Goal: Task Accomplishment & Management: Complete application form

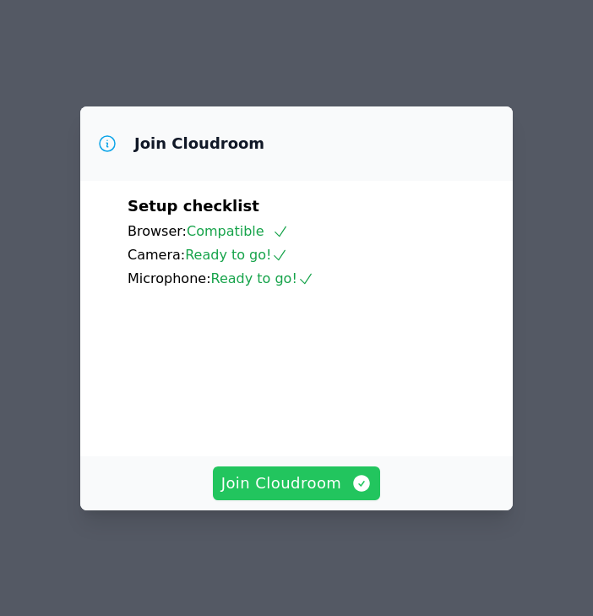
click at [316, 488] on span "Join Cloudroom" at bounding box center [296, 484] width 151 height 24
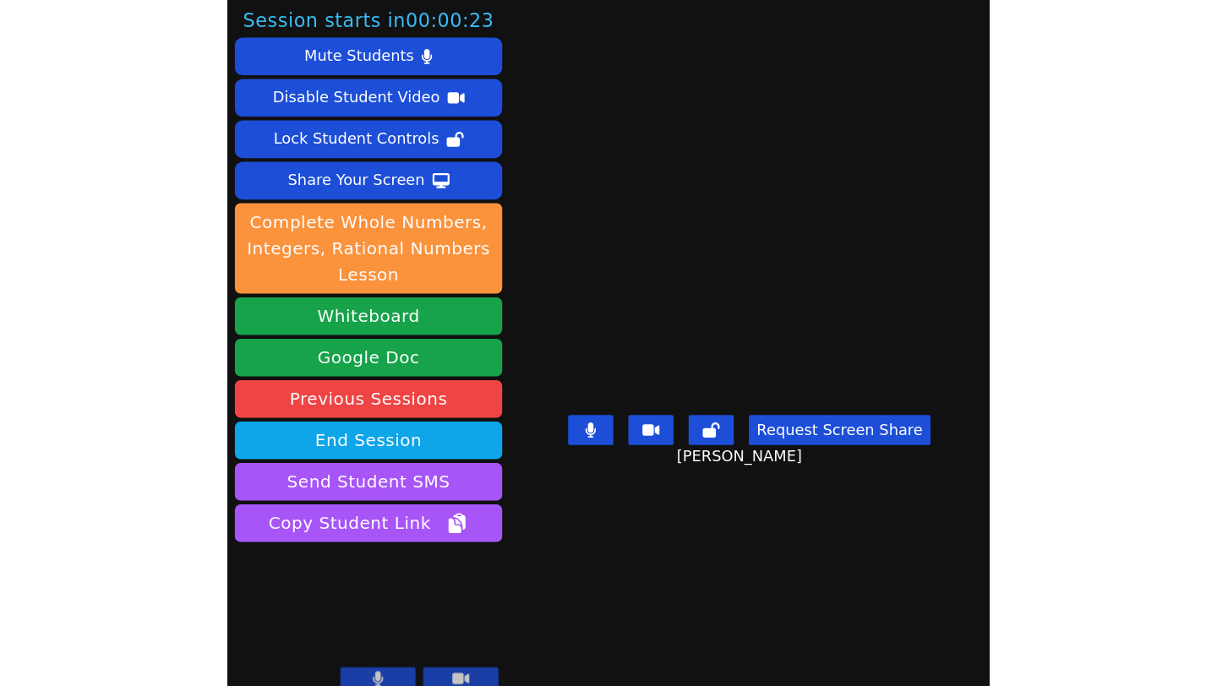
scroll to position [16, 0]
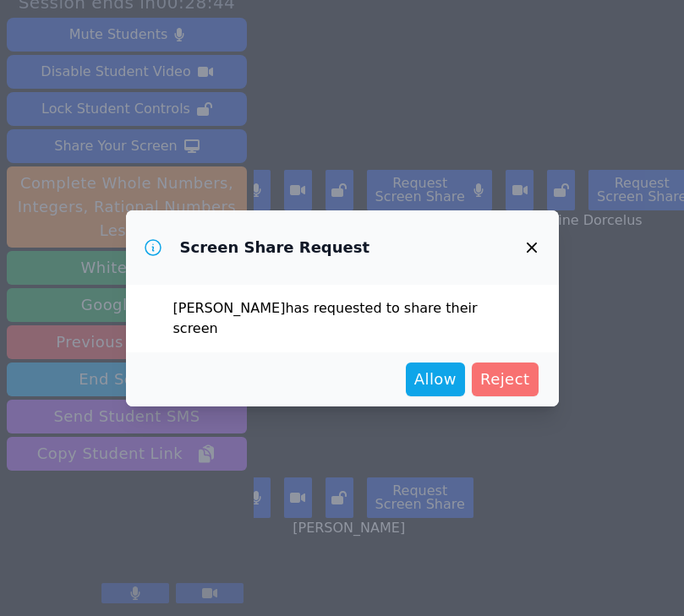
click at [511, 368] on span "Reject" at bounding box center [505, 380] width 50 height 24
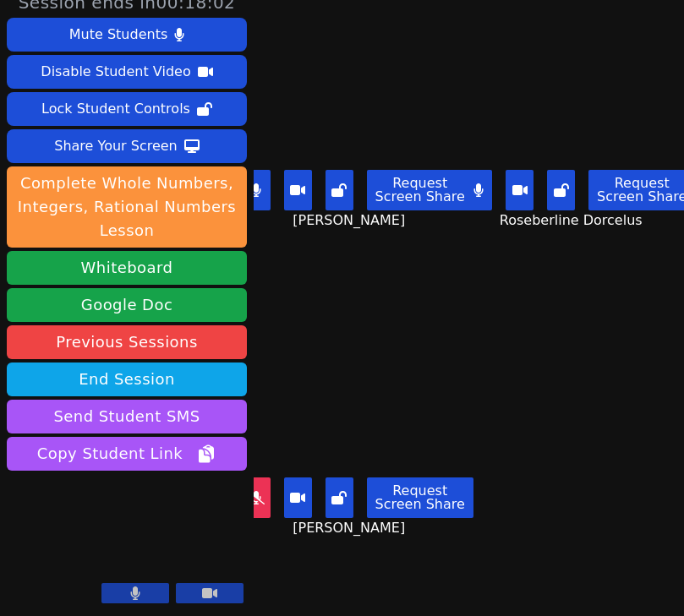
click at [483, 188] on icon at bounding box center [478, 190] width 10 height 14
click at [265, 195] on button at bounding box center [257, 190] width 28 height 41
click at [479, 205] on button at bounding box center [478, 190] width 28 height 41
click at [258, 199] on button at bounding box center [257, 190] width 28 height 41
click at [269, 493] on button at bounding box center [257, 497] width 28 height 41
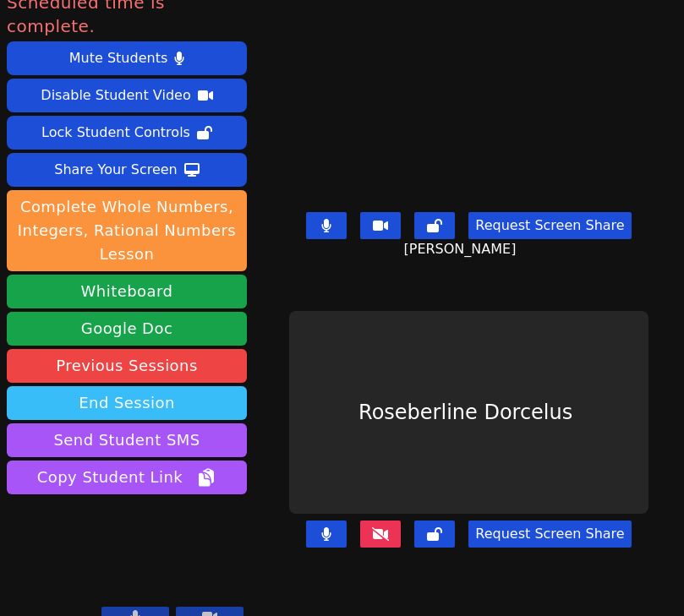
click at [143, 386] on button "End Session" at bounding box center [127, 403] width 240 height 34
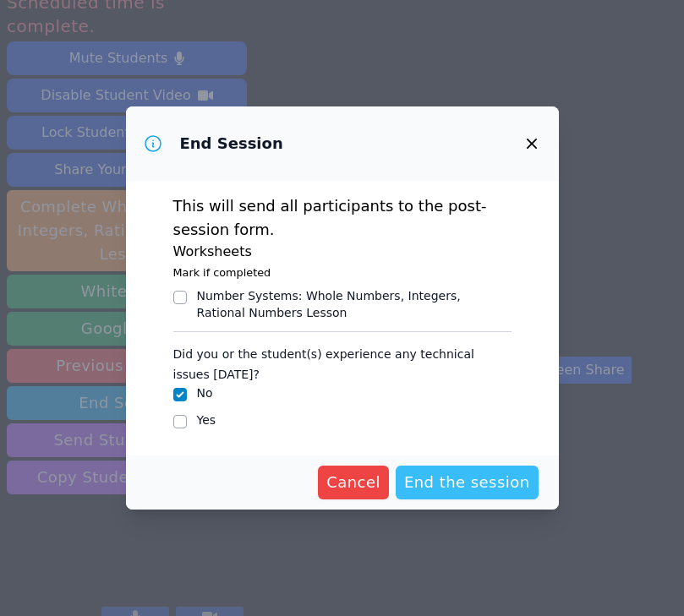
click at [457, 478] on span "End the session" at bounding box center [467, 483] width 126 height 24
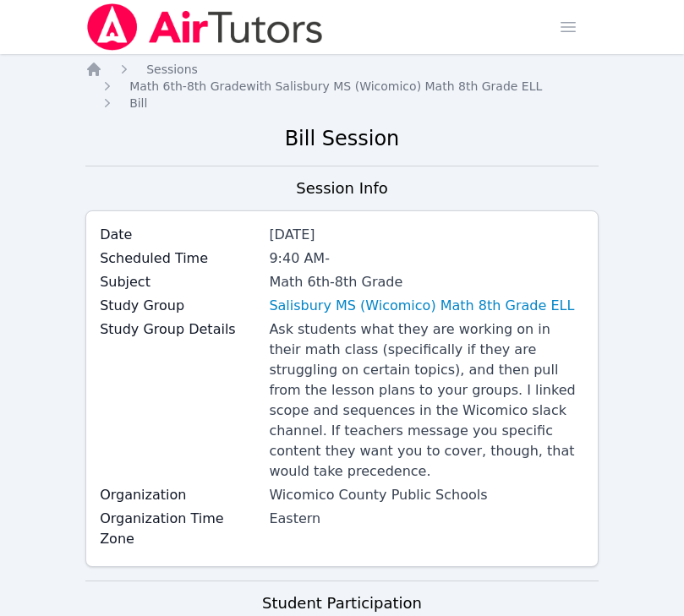
click at [172, 25] on img at bounding box center [204, 26] width 239 height 47
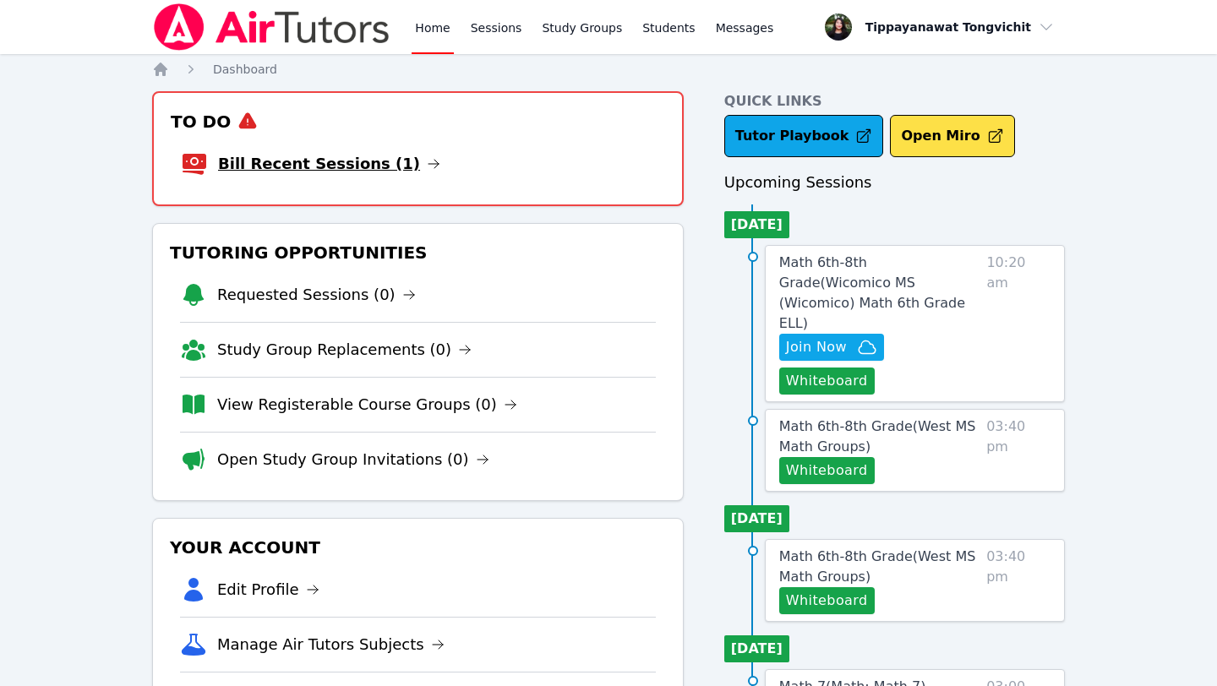
click at [427, 164] on icon at bounding box center [434, 164] width 14 height 14
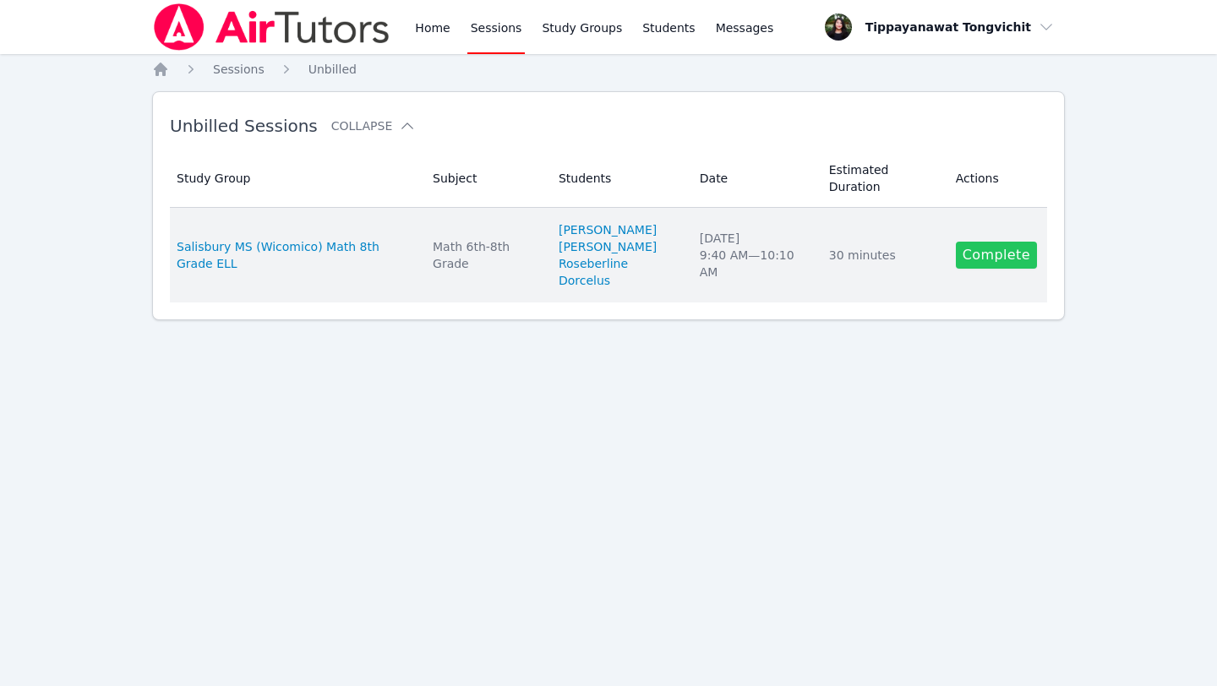
click at [592, 257] on link "Complete" at bounding box center [996, 255] width 81 height 27
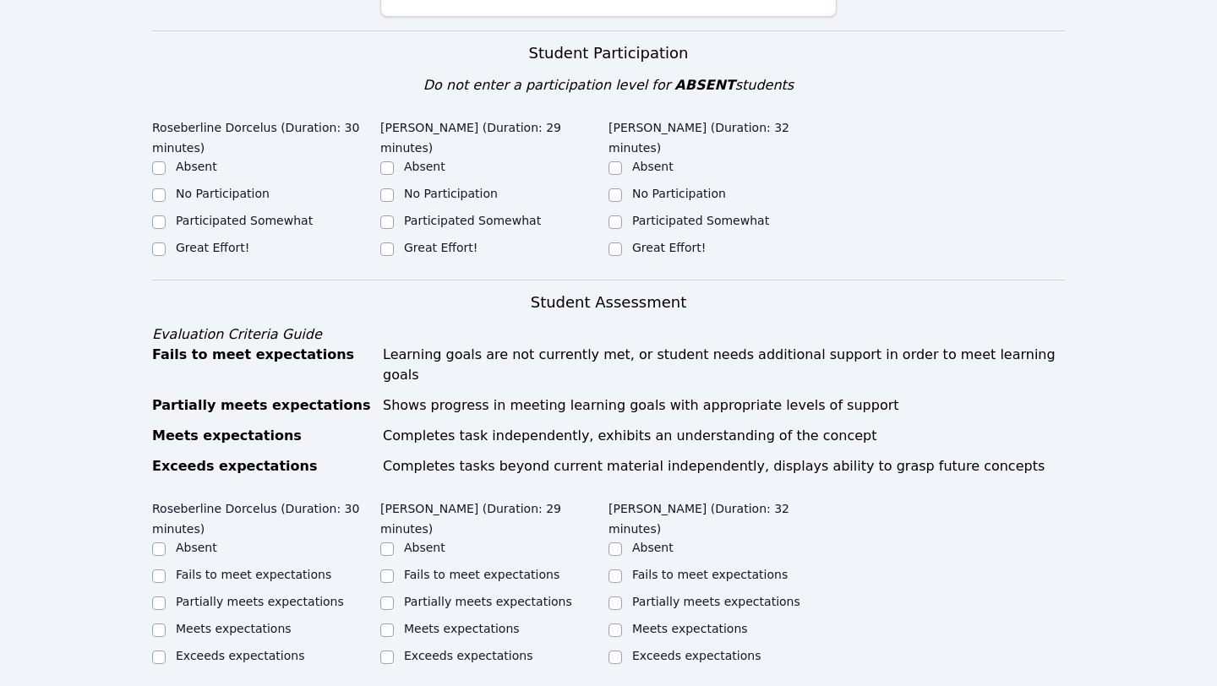
scroll to position [547, 0]
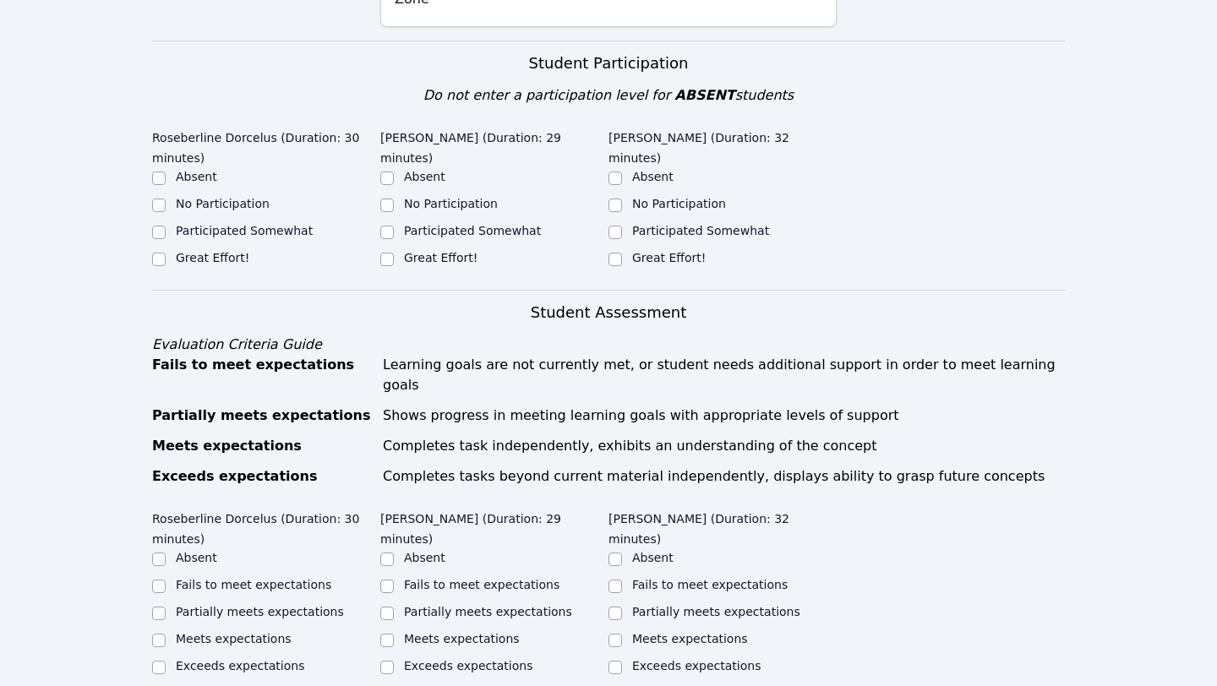
click at [592, 222] on div at bounding box center [615, 232] width 14 height 20
click at [592, 226] on input "Participated Somewhat" at bounding box center [615, 233] width 14 height 14
checkbox input "true"
click at [442, 224] on label "Participated Somewhat" at bounding box center [472, 231] width 137 height 14
click at [394, 226] on input "Participated Somewhat" at bounding box center [387, 233] width 14 height 14
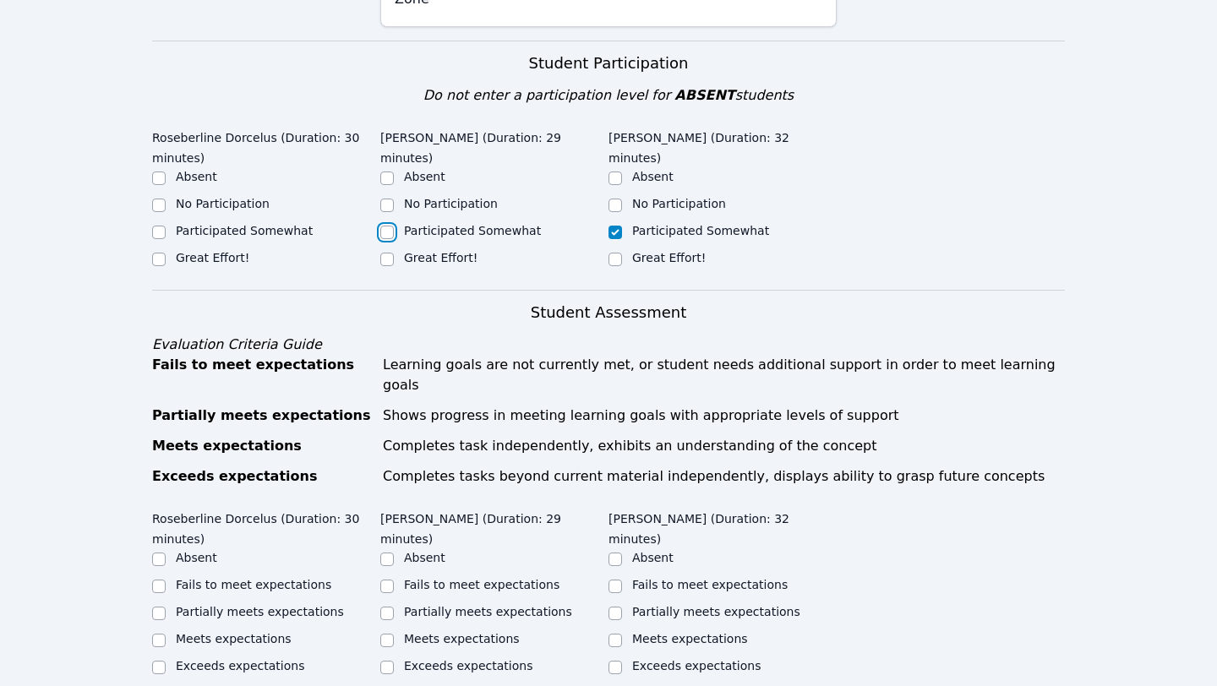
checkbox input "true"
click at [188, 251] on label "Great Effort!" at bounding box center [213, 258] width 74 height 14
click at [166, 253] on input "Great Effort!" at bounding box center [159, 260] width 14 height 14
checkbox input "true"
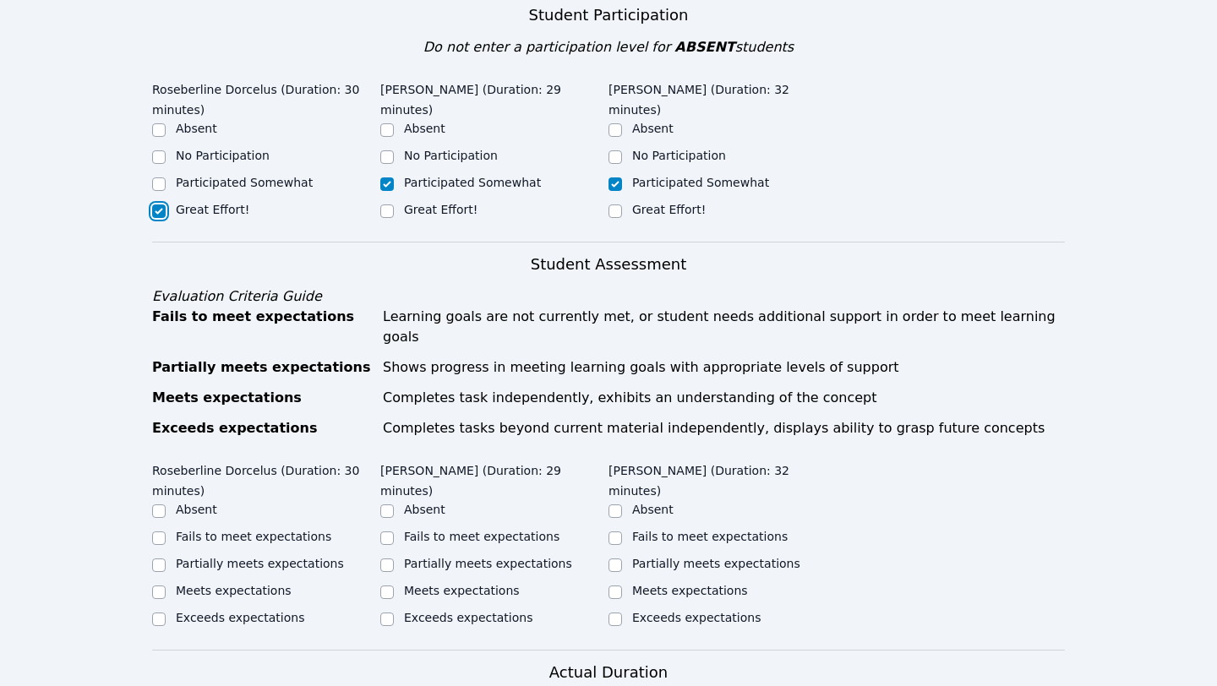
scroll to position [655, 0]
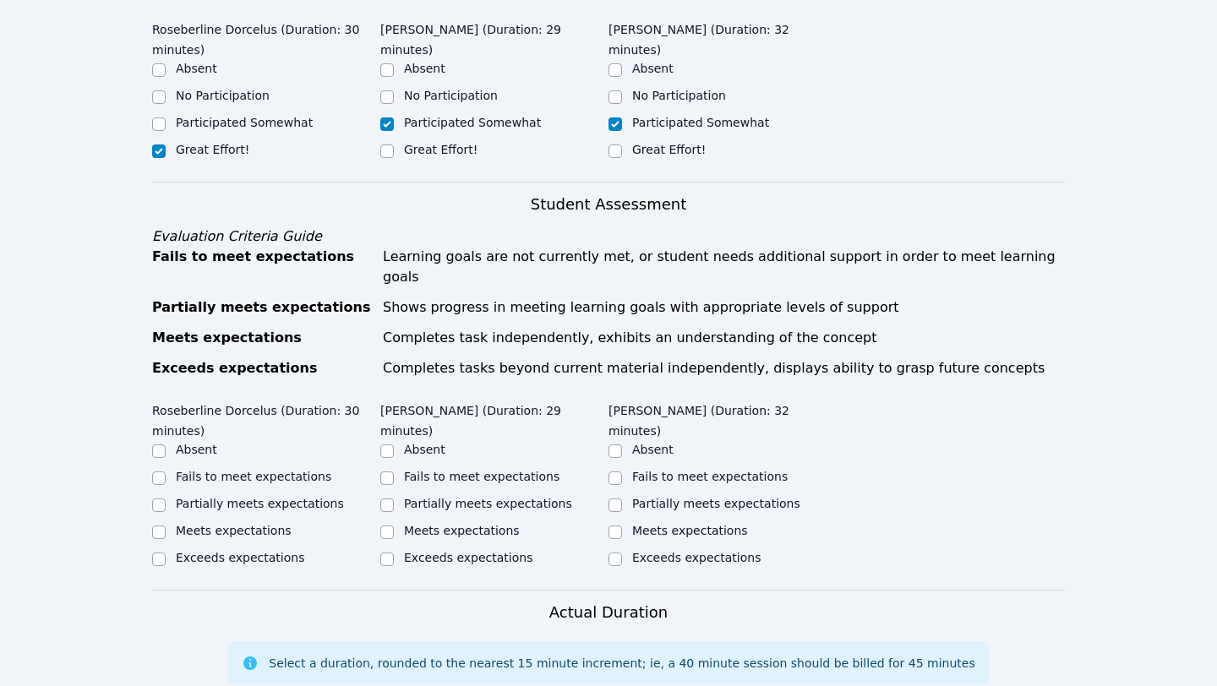
click at [225, 524] on label "Meets expectations" at bounding box center [234, 531] width 116 height 14
click at [166, 526] on input "Meets expectations" at bounding box center [159, 533] width 14 height 14
checkbox input "true"
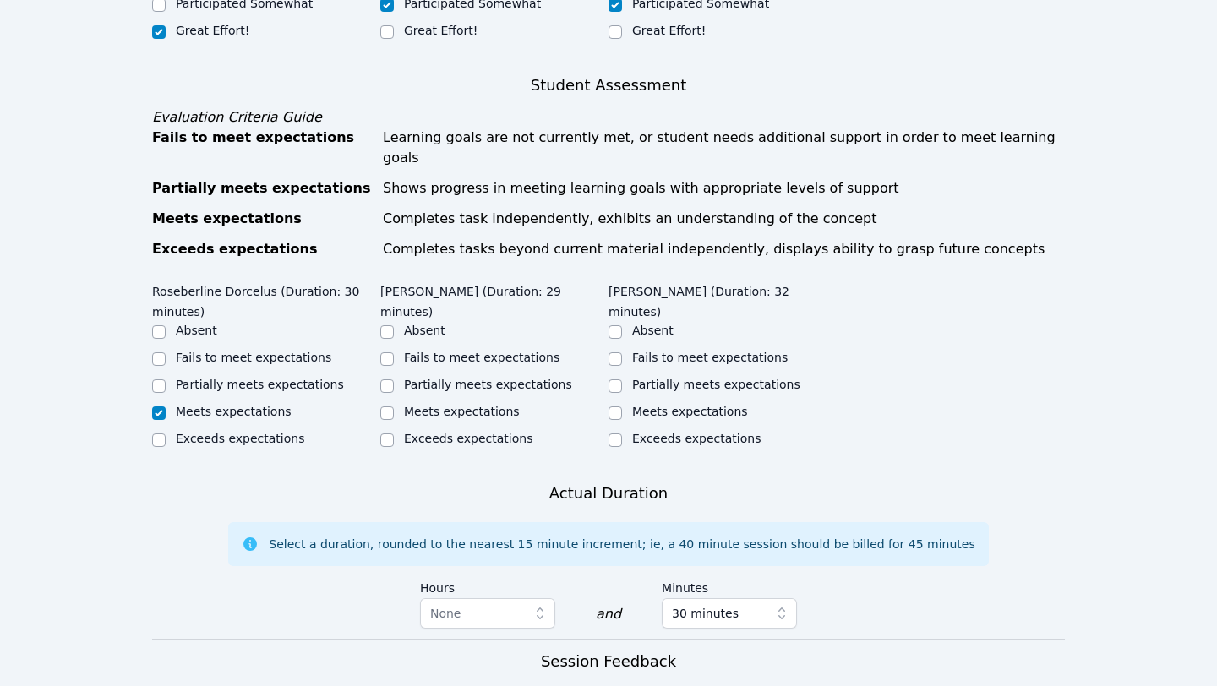
click at [456, 378] on label "Partially meets expectations" at bounding box center [488, 385] width 168 height 14
click at [394, 379] on input "Partially meets expectations" at bounding box center [387, 386] width 14 height 14
checkbox input "true"
click at [592, 405] on label "Meets expectations" at bounding box center [690, 412] width 116 height 14
click at [592, 406] on input "Meets expectations" at bounding box center [615, 413] width 14 height 14
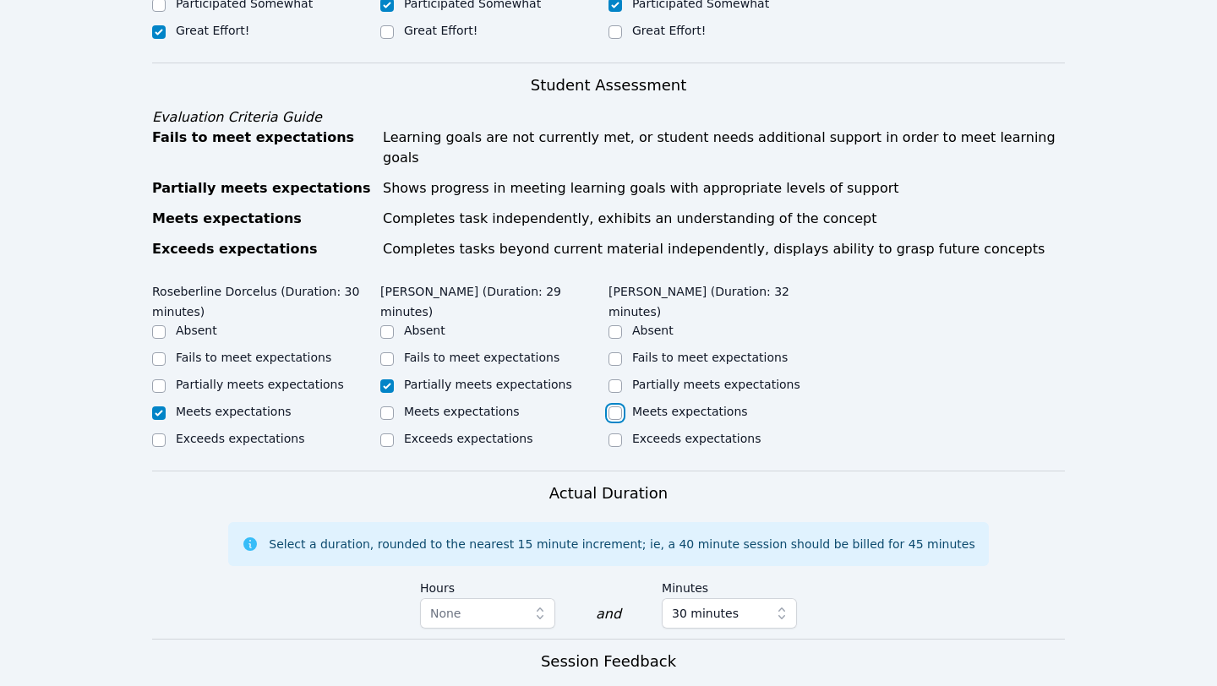
checkbox input "true"
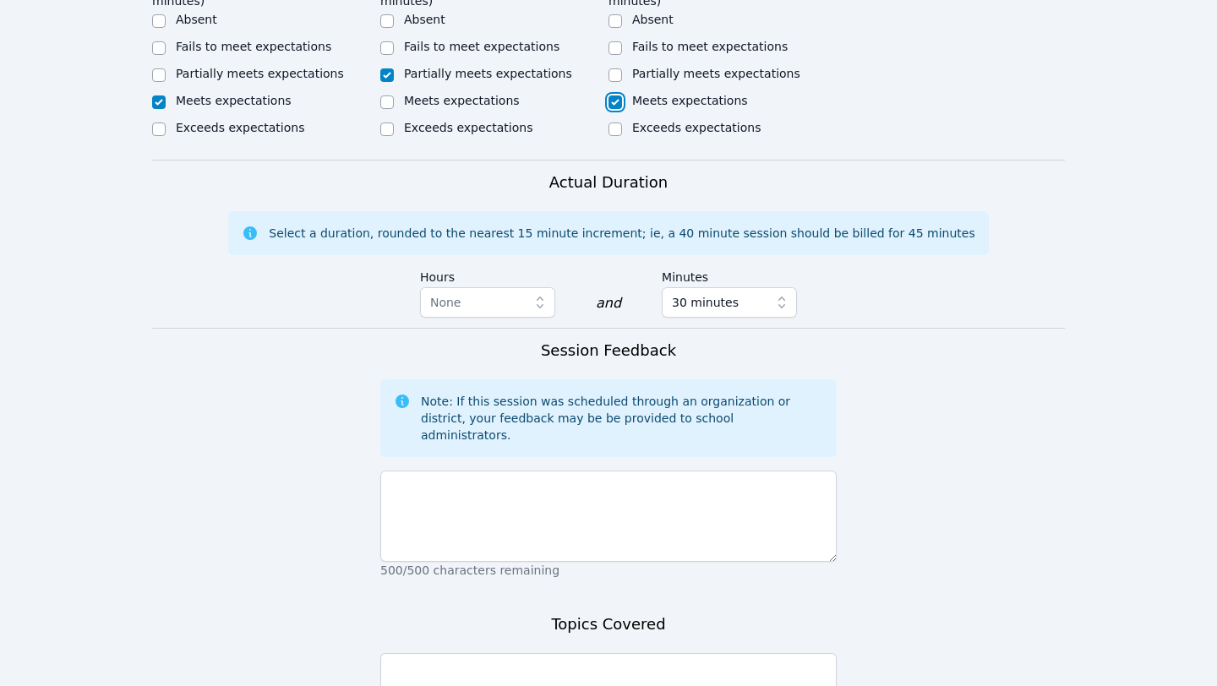
scroll to position [1142, 0]
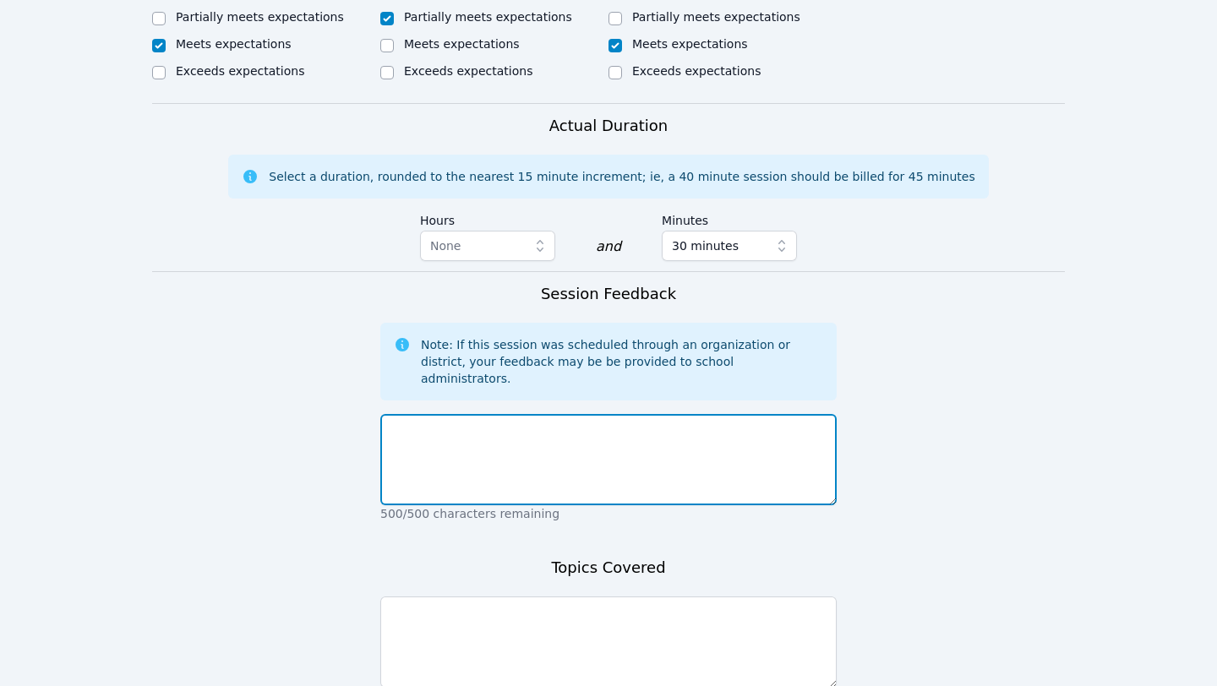
click at [592, 418] on textarea at bounding box center [608, 459] width 456 height 91
drag, startPoint x: 463, startPoint y: 368, endPoint x: 309, endPoint y: 368, distance: 153.8
click at [310, 368] on form "Student Participation Do not enter a participation level for ABSENT students Ro…" at bounding box center [608, 121] width 913 height 1351
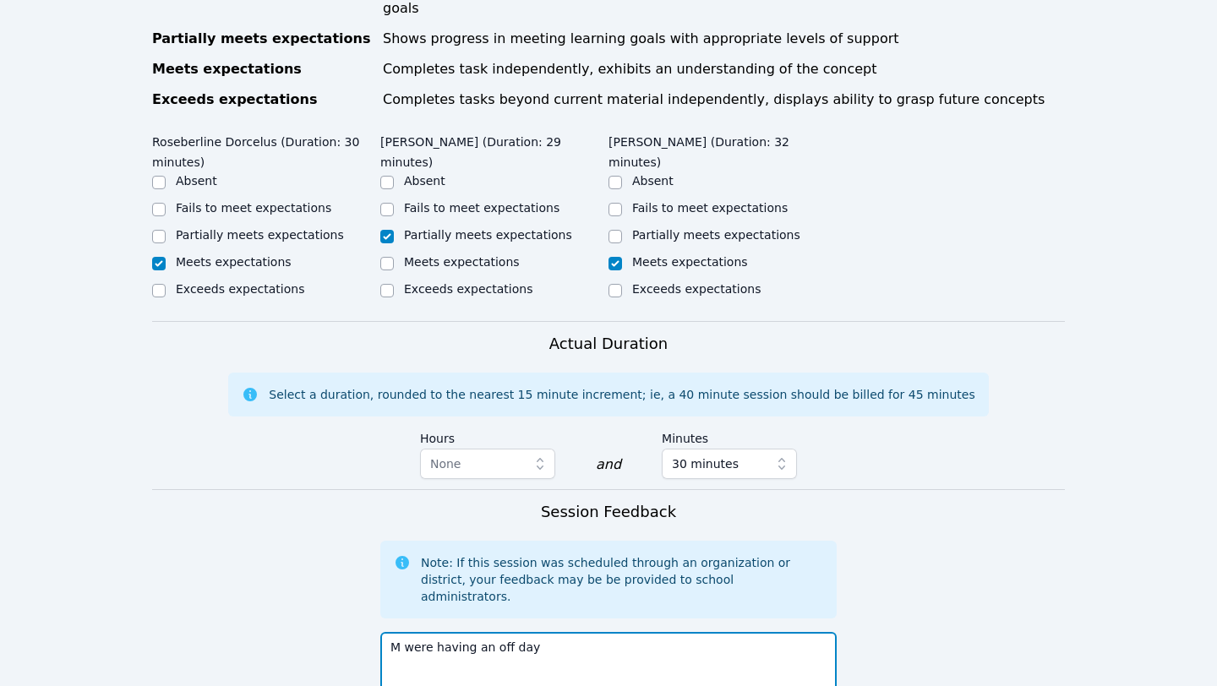
scroll to position [923, 0]
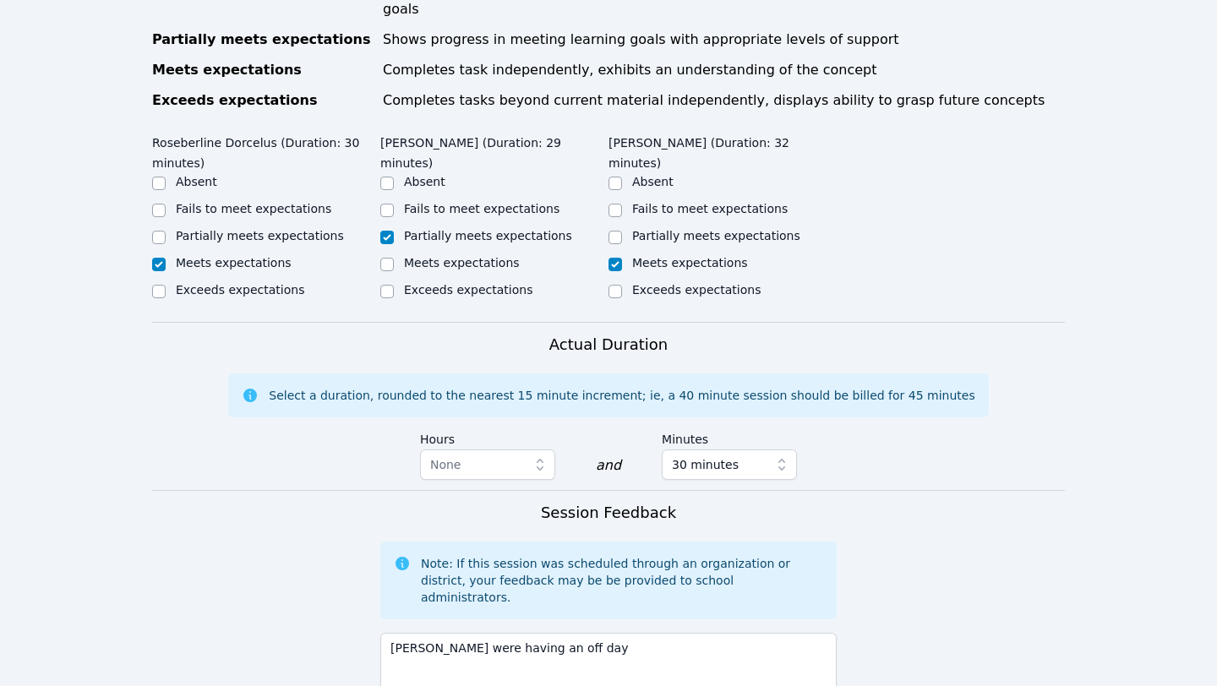
click at [592, 561] on div "Note: If this session was scheduled through an organization or district, your f…" at bounding box center [608, 581] width 456 height 78
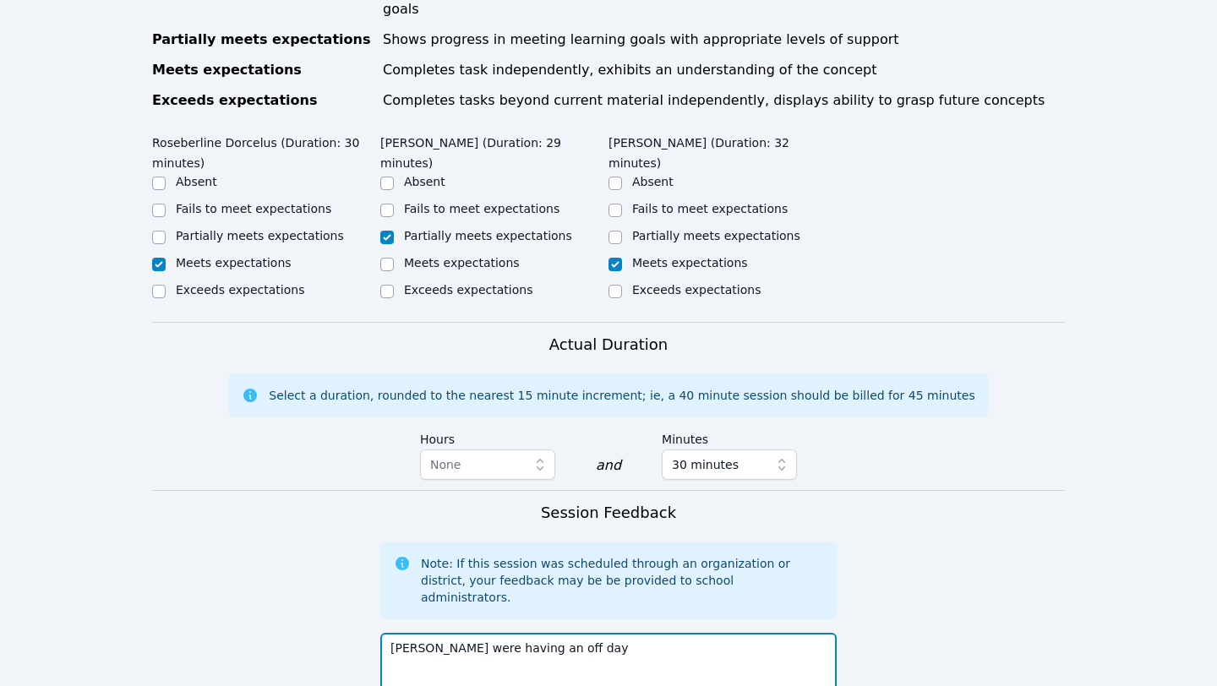
click at [592, 615] on textarea "Mitchaina were having an off day" at bounding box center [608, 678] width 456 height 91
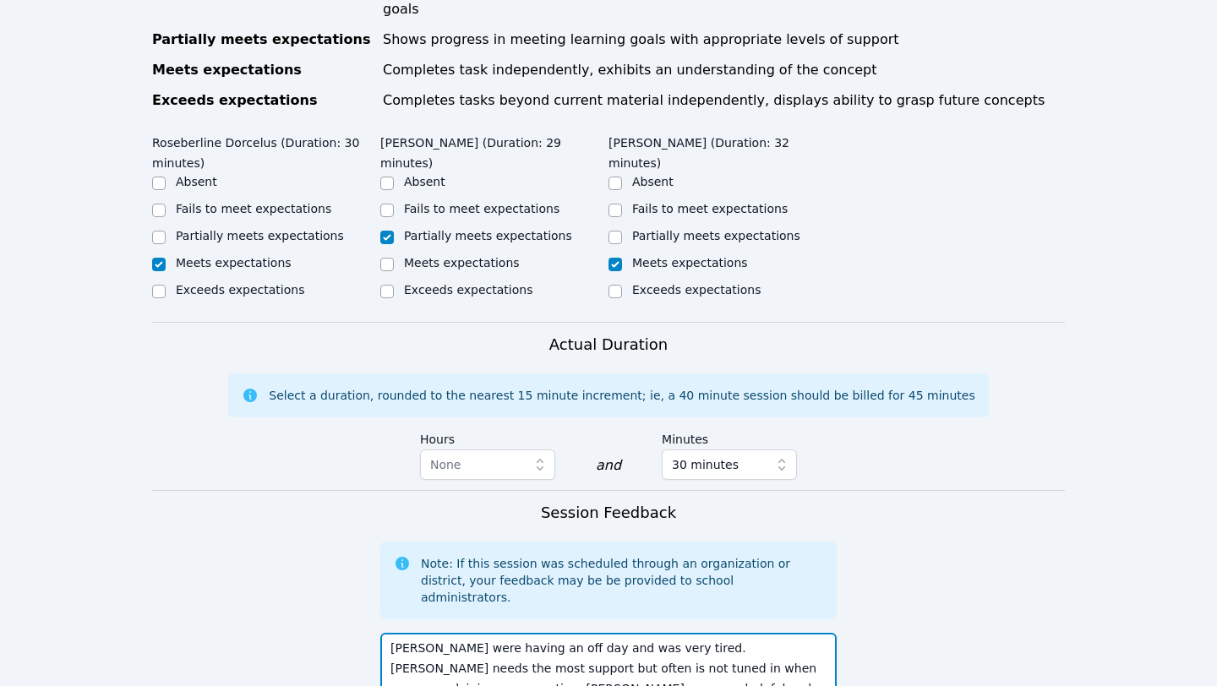
click at [390, 615] on textarea "Mitchaina were having an off day and was very tired. Naicha needs the most supp…" at bounding box center [608, 678] width 456 height 91
click at [592, 615] on textarea "Today we continued to work on understanding how to describe transformations on …" at bounding box center [608, 678] width 456 height 91
click at [500, 615] on textarea "Today we continued to work on understanding how to describe transformations of …" at bounding box center [608, 678] width 456 height 91
click at [501, 615] on textarea "Today we continued to work on understanding how to describe transformations of …" at bounding box center [608, 678] width 456 height 91
click at [440, 615] on textarea "Today we continued to work on understanding how to describe transformations of …" at bounding box center [608, 678] width 456 height 91
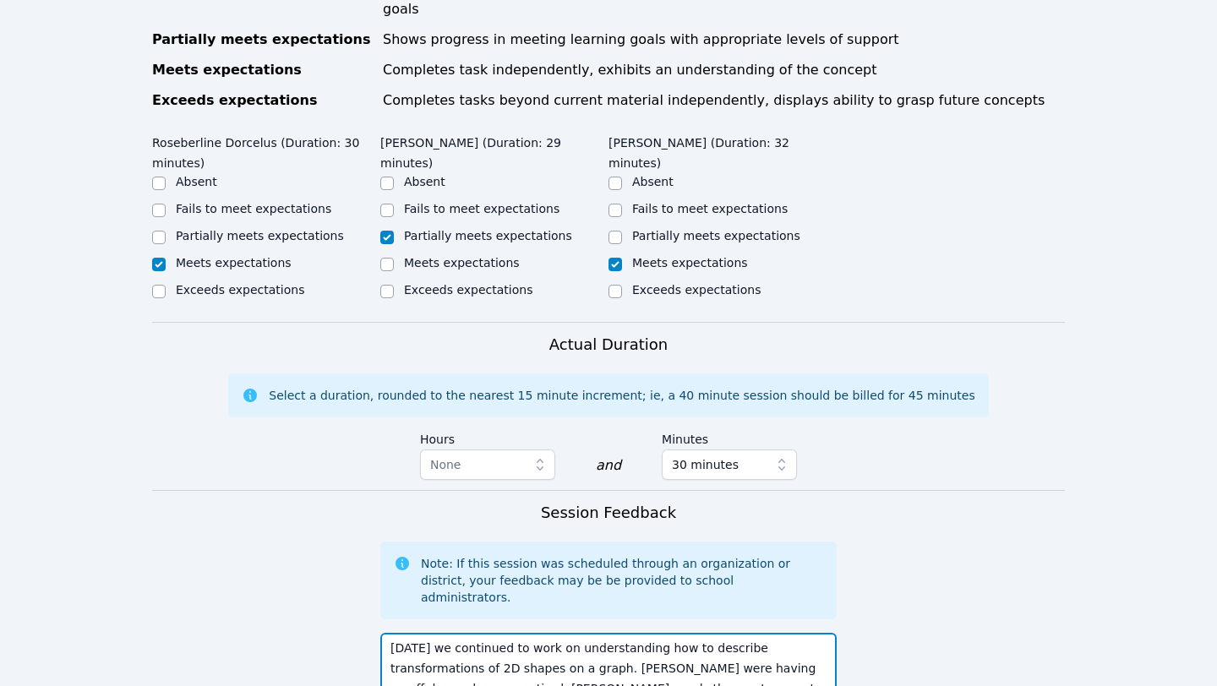
click at [523, 615] on textarea "Today we continued to work on understanding how to describe transformations of …" at bounding box center [608, 678] width 456 height 91
drag, startPoint x: 462, startPoint y: 614, endPoint x: 403, endPoint y: 615, distance: 59.2
click at [403, 615] on textarea "Today we continued to work on understanding how to describe transformations of …" at bounding box center [608, 678] width 456 height 91
click at [511, 615] on textarea "Today we continued to work on understanding how to describe transformations of …" at bounding box center [608, 678] width 456 height 91
click at [540, 615] on textarea "Today we continued to work on understanding how to describe transformations of …" at bounding box center [608, 678] width 456 height 91
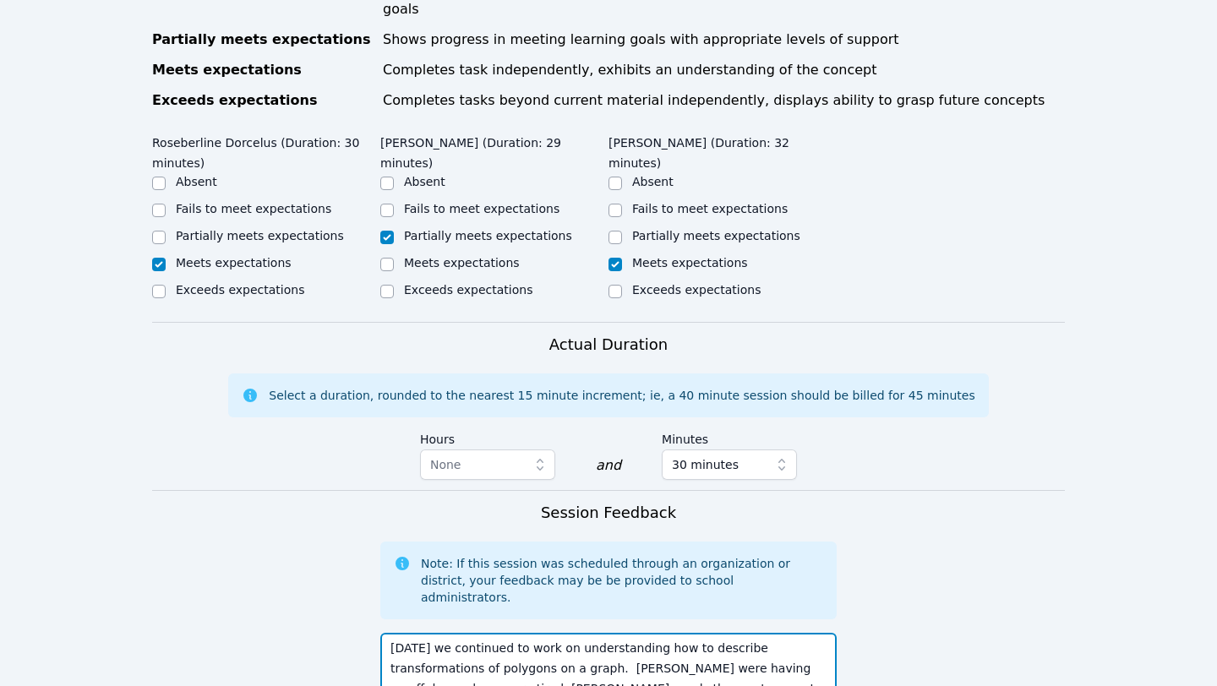
click at [519, 615] on textarea "Today we continued to work on understanding how to describe transformations of …" at bounding box center [608, 678] width 456 height 91
click at [592, 615] on textarea "Today we continued to work on understanding how to describe transformations of …" at bounding box center [608, 678] width 456 height 91
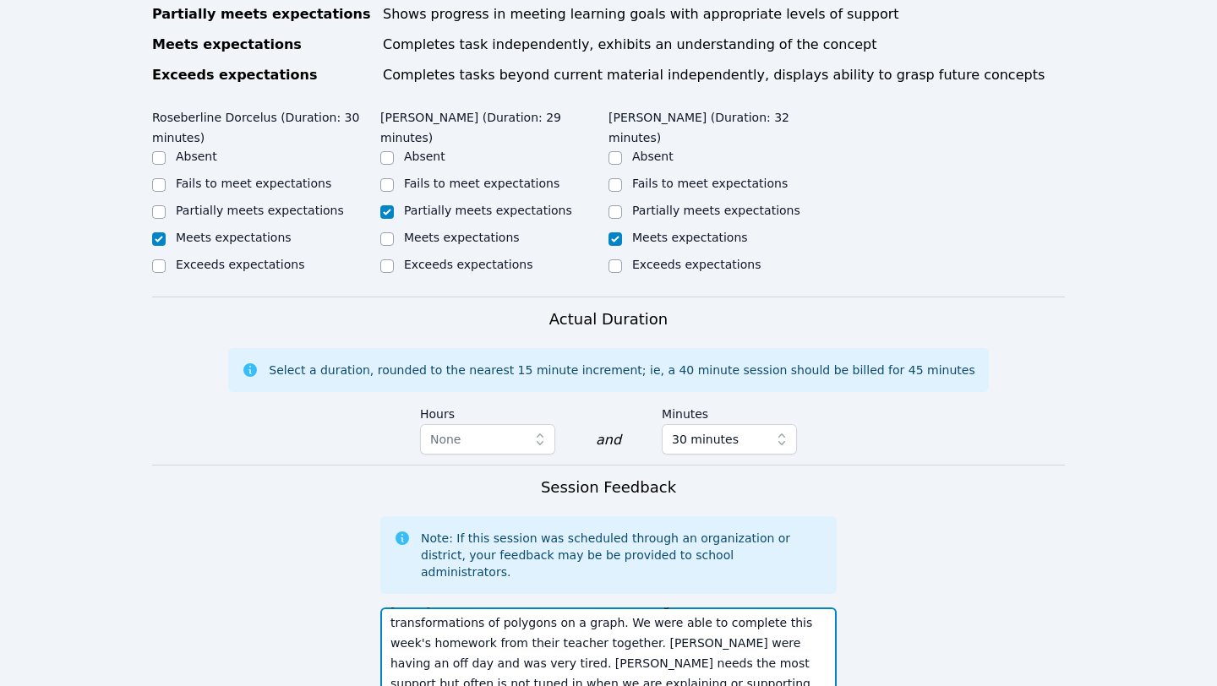
scroll to position [961, 0]
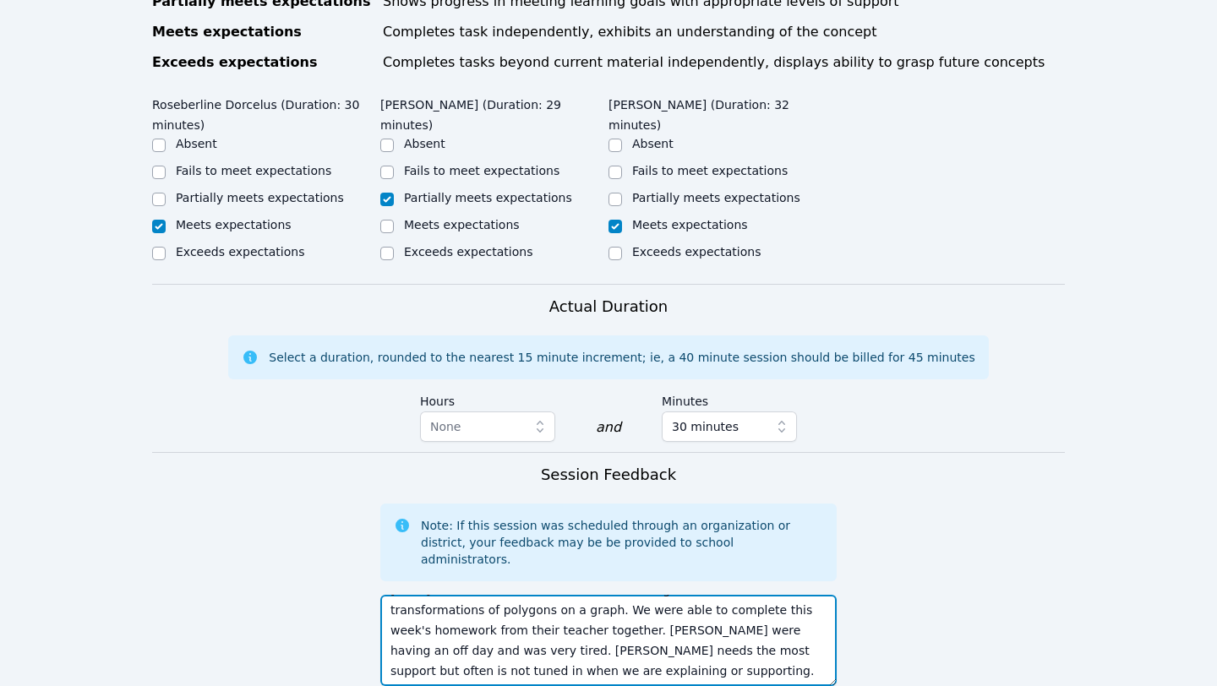
click at [592, 615] on textarea "Today we continued to work on understanding how to describe transformations of …" at bounding box center [608, 640] width 456 height 91
drag, startPoint x: 803, startPoint y: 570, endPoint x: 713, endPoint y: 568, distance: 89.6
click at [592, 595] on textarea "Today we continued to work on understanding how to describe transformations of …" at bounding box center [608, 640] width 456 height 91
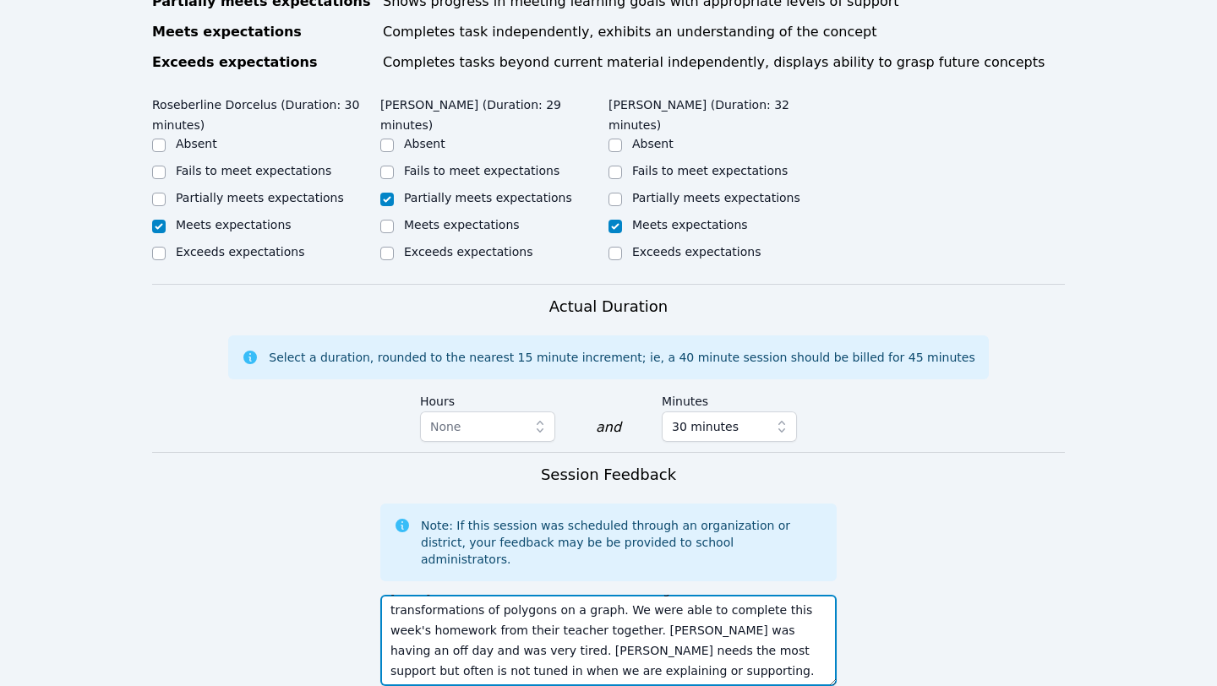
click at [592, 595] on textarea "Today we continued to work on understanding how to describe transformations of …" at bounding box center [608, 640] width 456 height 91
click at [592, 615] on textarea "Today we continued to work on understanding how to describe transformations of …" at bounding box center [608, 640] width 456 height 91
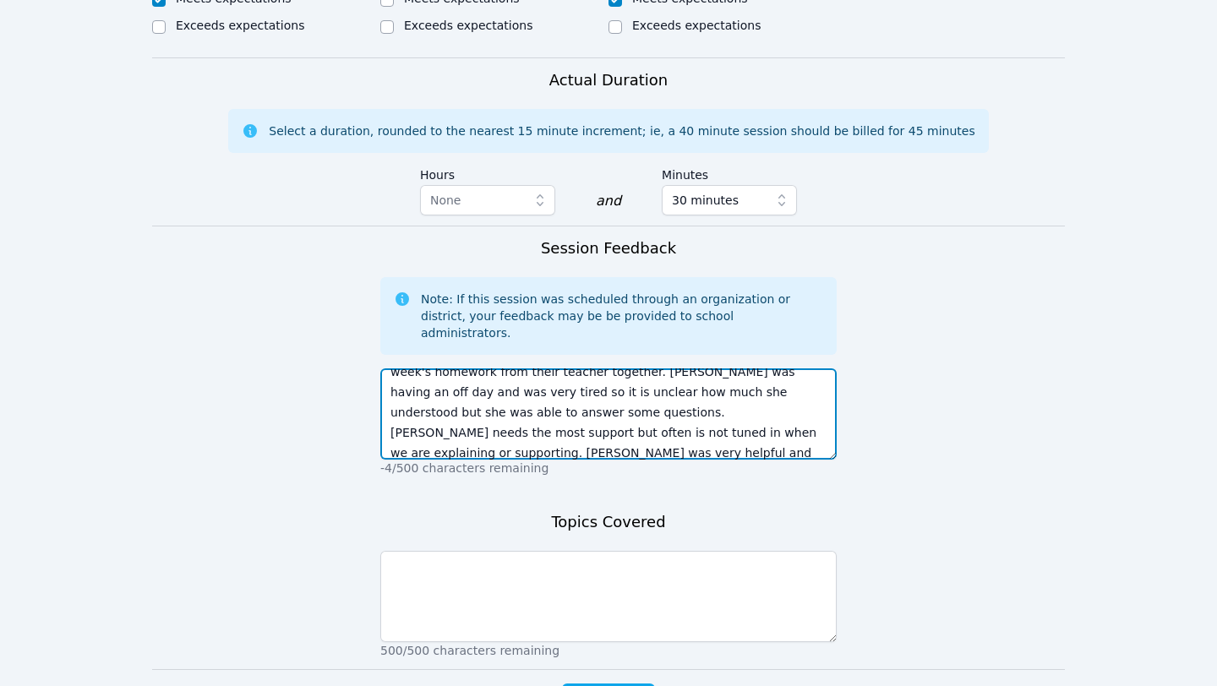
scroll to position [0, 0]
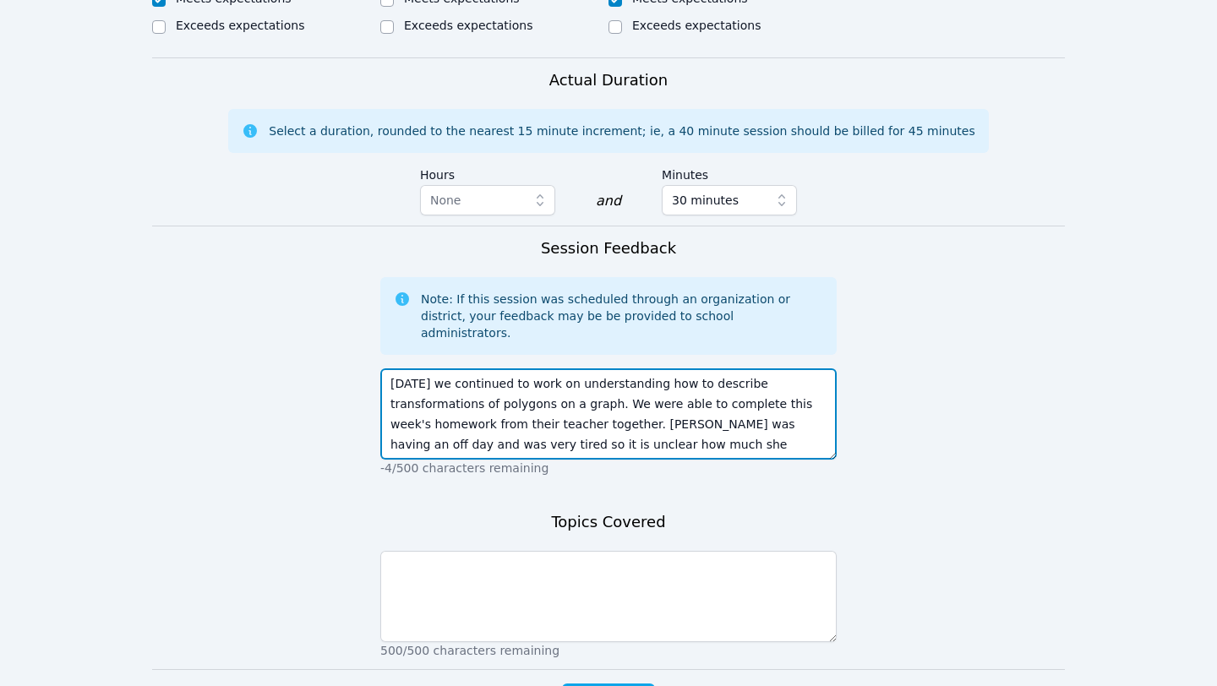
drag, startPoint x: 687, startPoint y: 322, endPoint x: 510, endPoint y: 348, distance: 178.5
click at [513, 368] on textarea "Today we continued to work on understanding how to describe transformations of …" at bounding box center [608, 413] width 456 height 91
type textarea "Today we continued to work on understanding how to describe transformations of …"
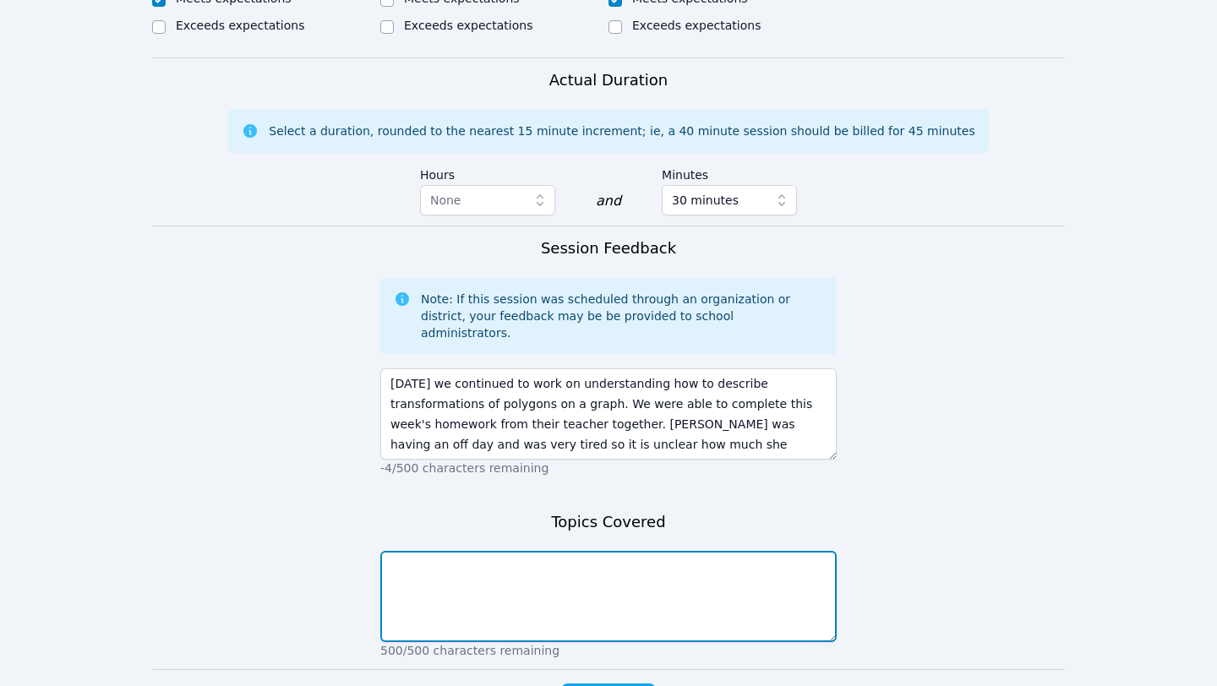
click at [530, 566] on textarea at bounding box center [608, 596] width 456 height 91
paste textarea "describe transformations of polygons on a graph"
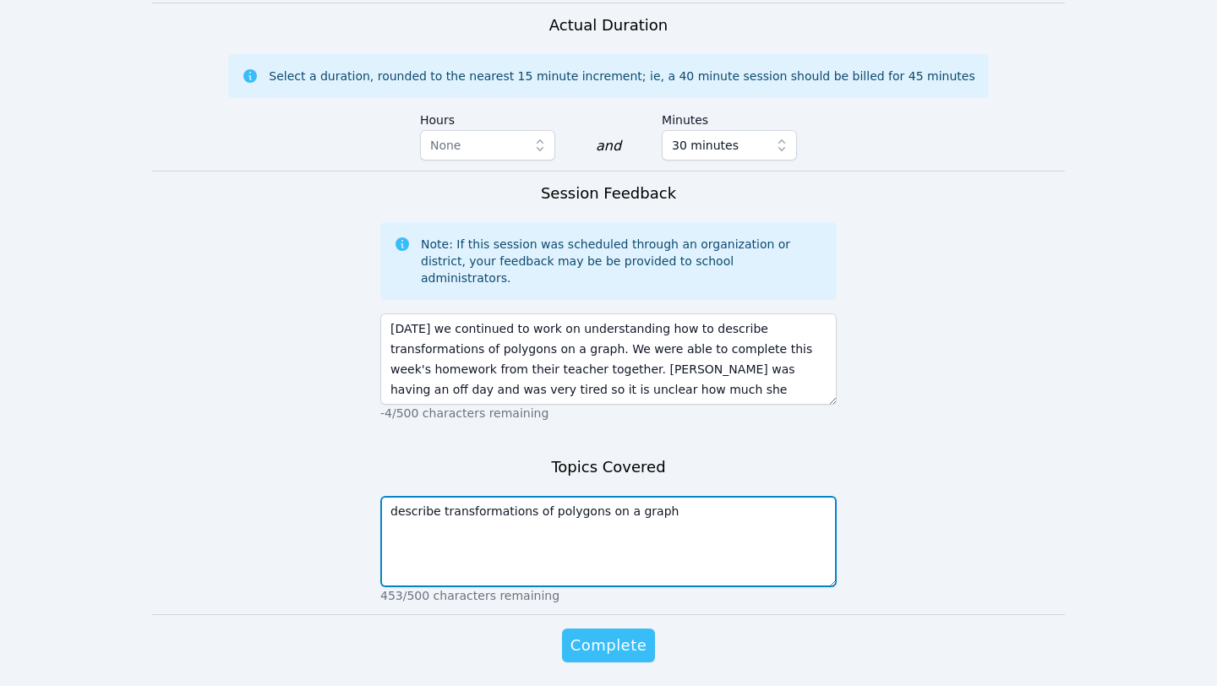
type textarea "describe transformations of polygons on a graph"
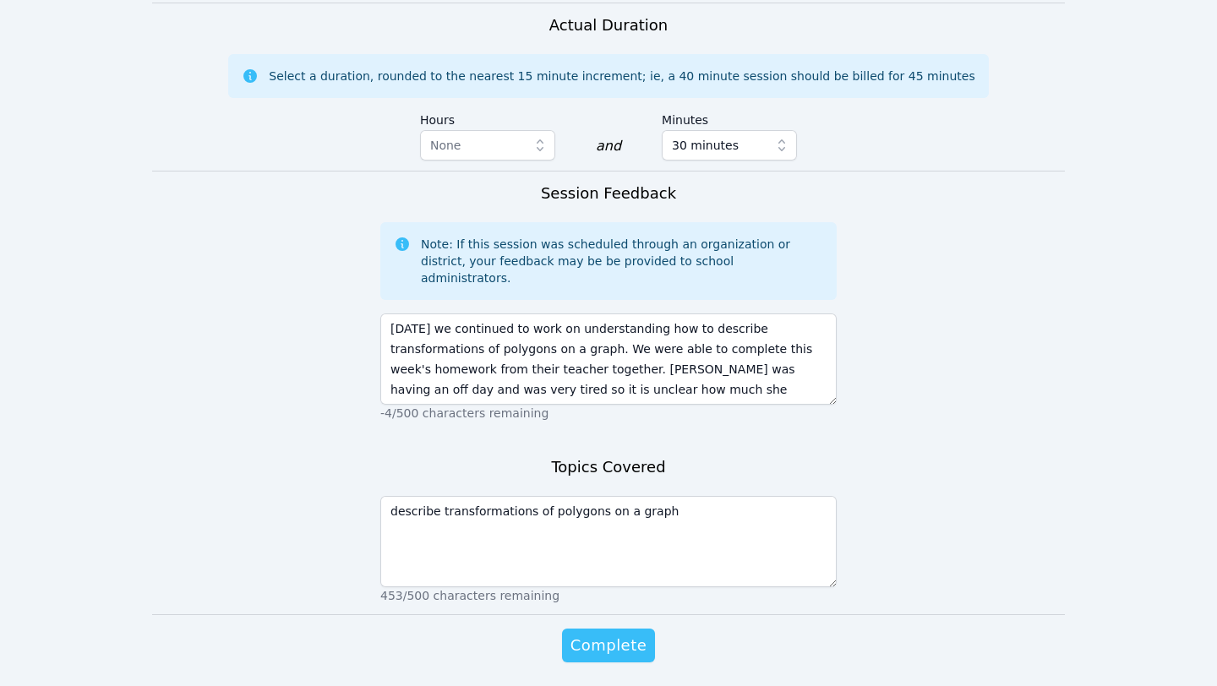
click at [592, 615] on span "Complete" at bounding box center [608, 646] width 76 height 24
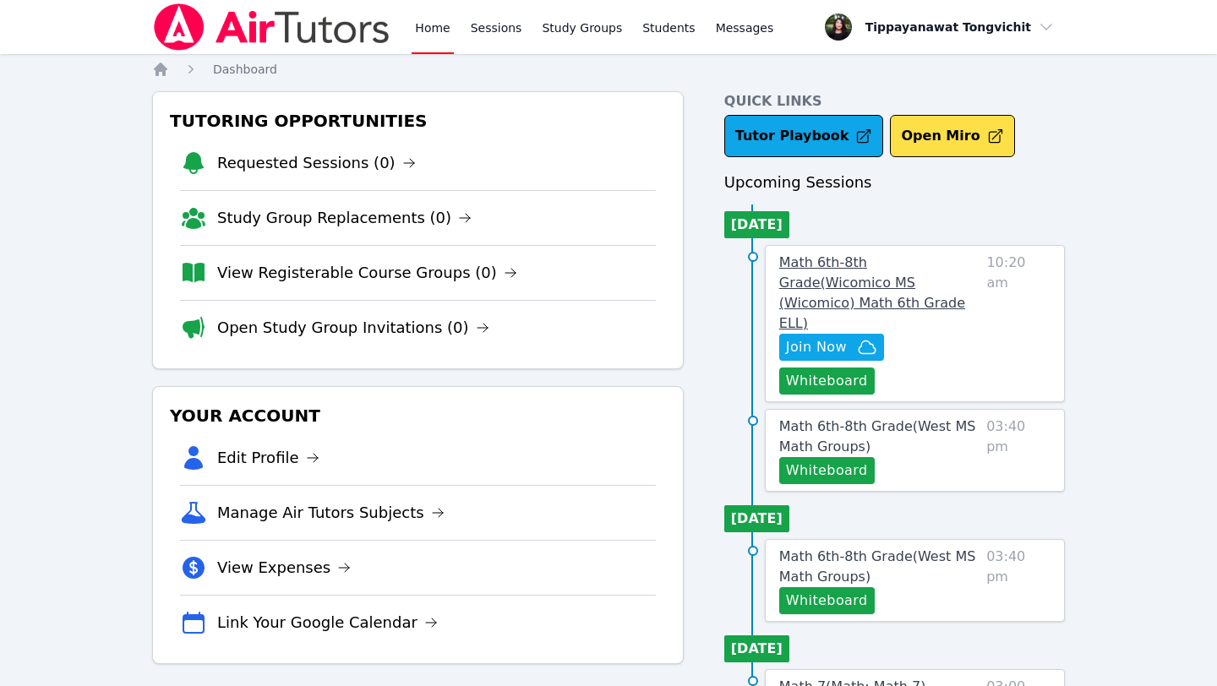
click at [592, 277] on span "Math 6th-8th Grade ( Wicomico MS (Wicomico) Math 6th Grade ELL )" at bounding box center [872, 292] width 186 height 77
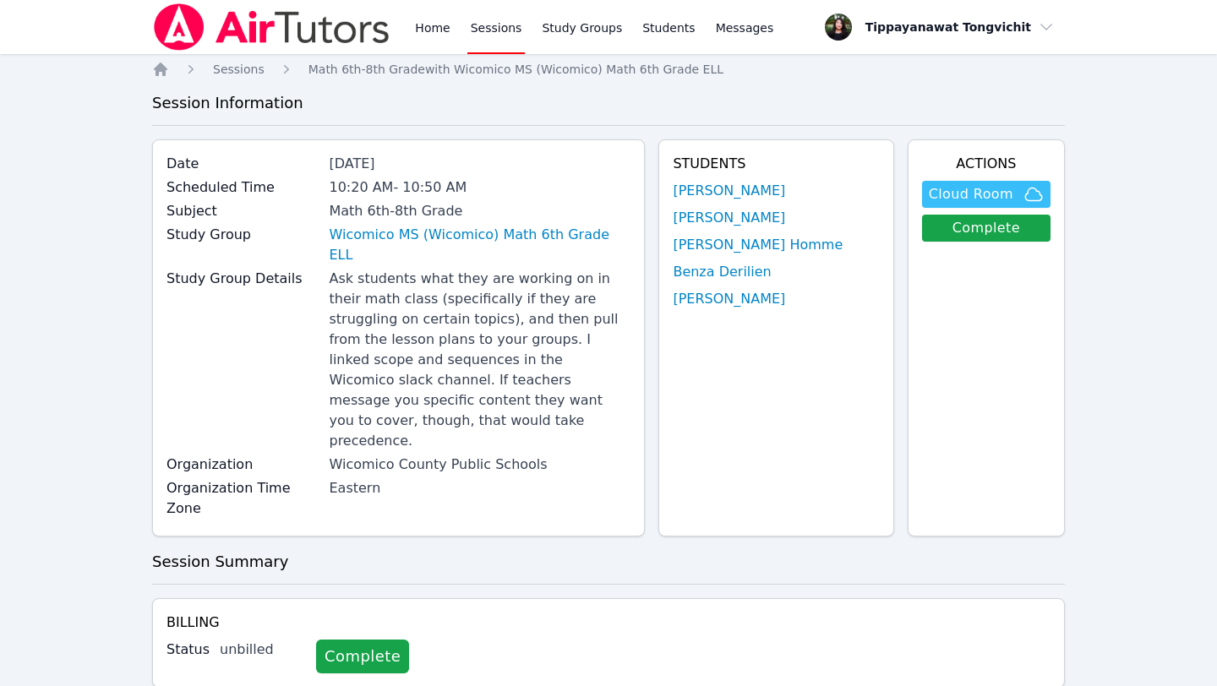
click at [592, 182] on button "Cloud Room" at bounding box center [986, 194] width 128 height 27
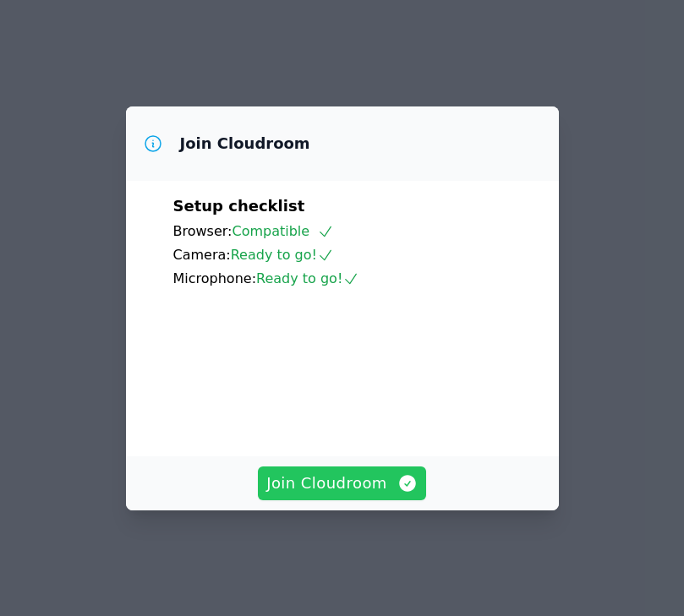
click at [344, 492] on span "Join Cloudroom" at bounding box center [341, 484] width 151 height 24
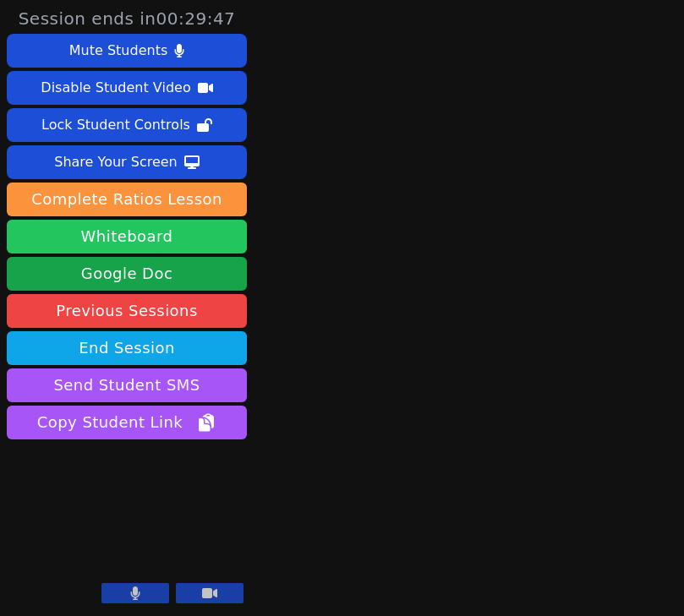
click at [194, 240] on button "Whiteboard" at bounding box center [127, 237] width 240 height 34
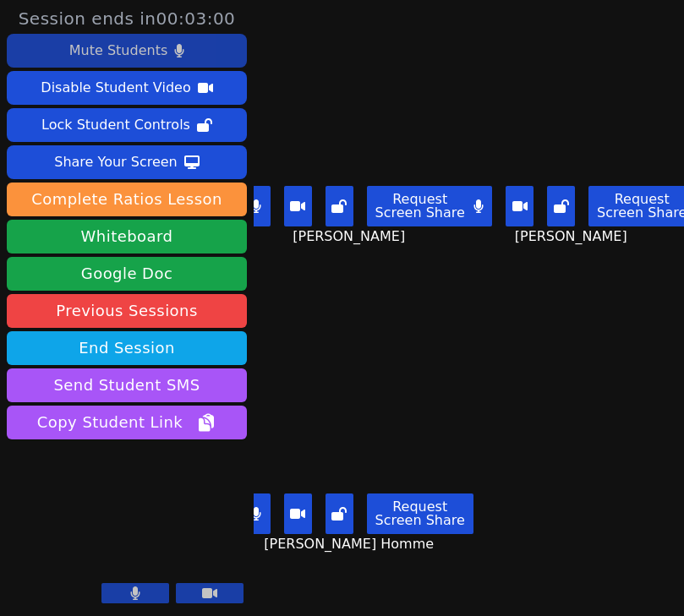
click at [126, 52] on div "Mute Students" at bounding box center [118, 50] width 98 height 27
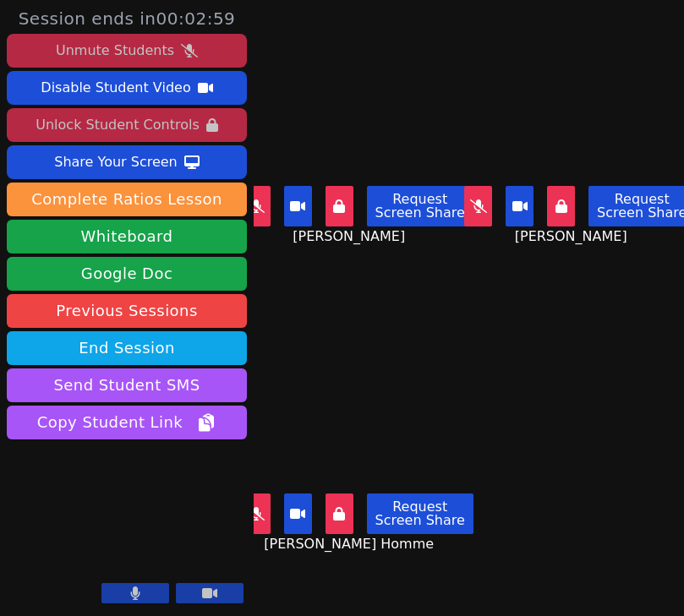
click at [117, 129] on div "Unlock Student Controls" at bounding box center [116, 125] width 163 height 27
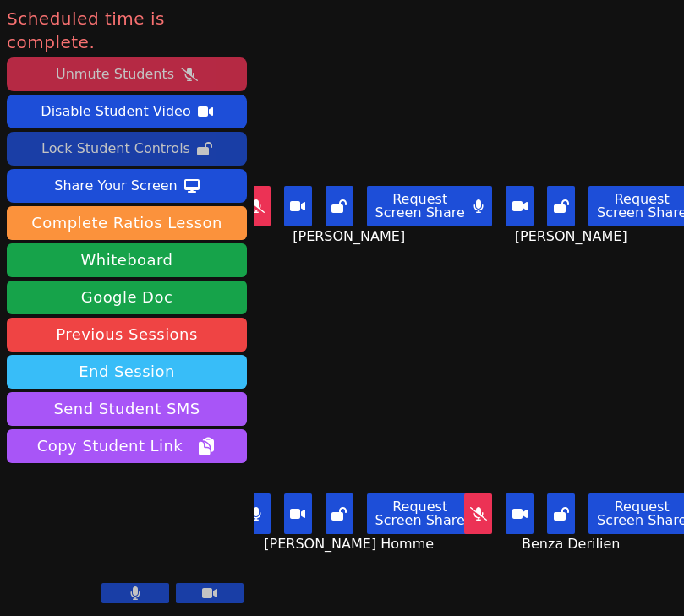
click at [198, 355] on button "End Session" at bounding box center [127, 372] width 240 height 34
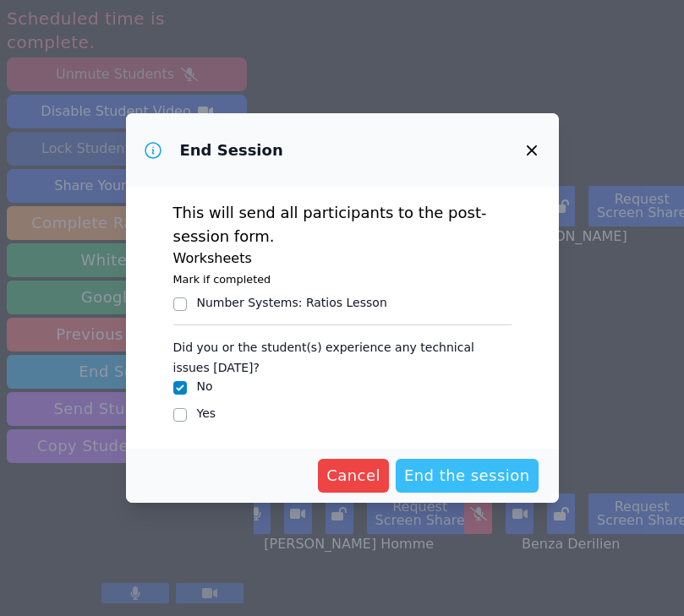
click at [446, 476] on span "End the session" at bounding box center [467, 476] width 126 height 24
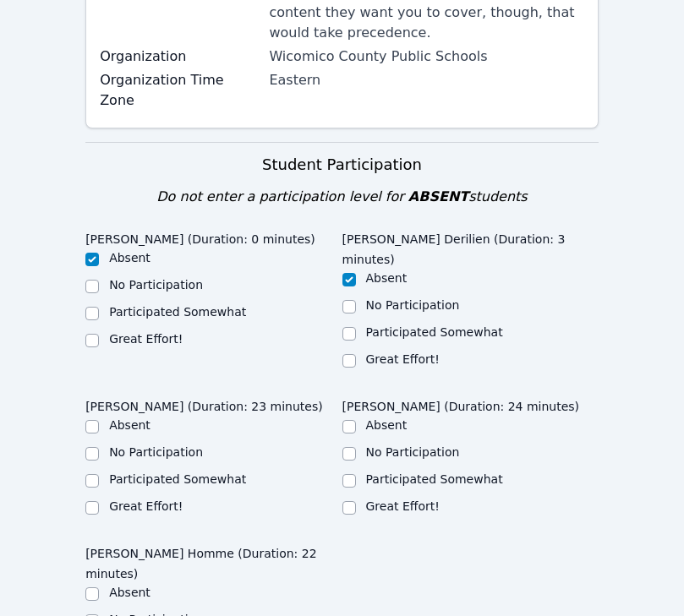
scroll to position [487, 0]
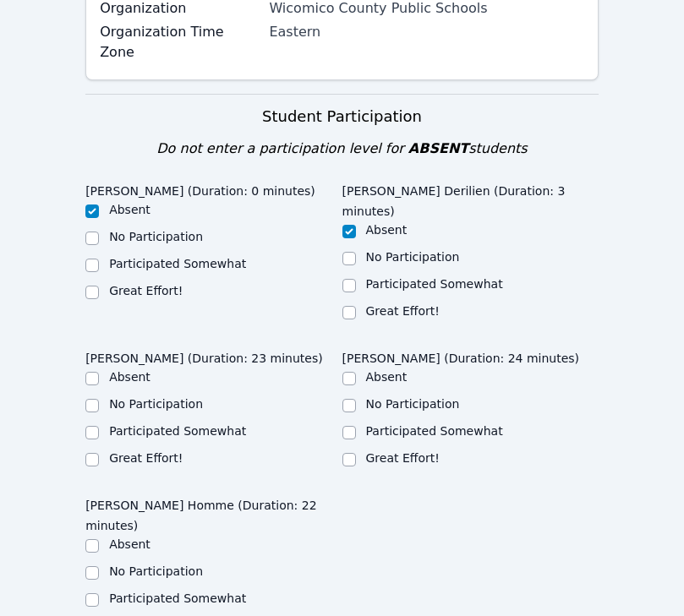
click at [380, 451] on label "Great Effort!" at bounding box center [403, 458] width 74 height 14
click at [356, 453] on input "Great Effort!" at bounding box center [349, 460] width 14 height 14
checkbox input "true"
click at [137, 451] on label "Great Effort!" at bounding box center [146, 458] width 74 height 14
click at [99, 453] on input "Great Effort!" at bounding box center [92, 460] width 14 height 14
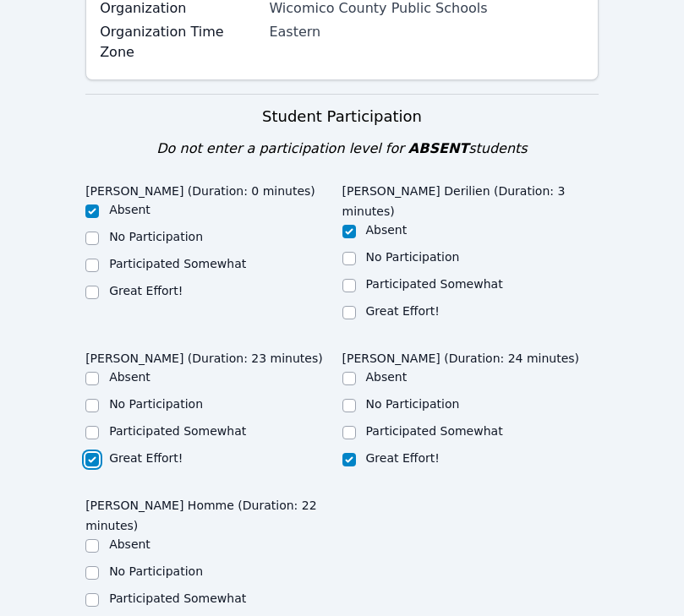
checkbox input "true"
click at [135, 619] on label "Great Effort!" at bounding box center [146, 626] width 74 height 14
click at [99, 620] on input "Great Effort!" at bounding box center [92, 627] width 14 height 14
checkbox input "true"
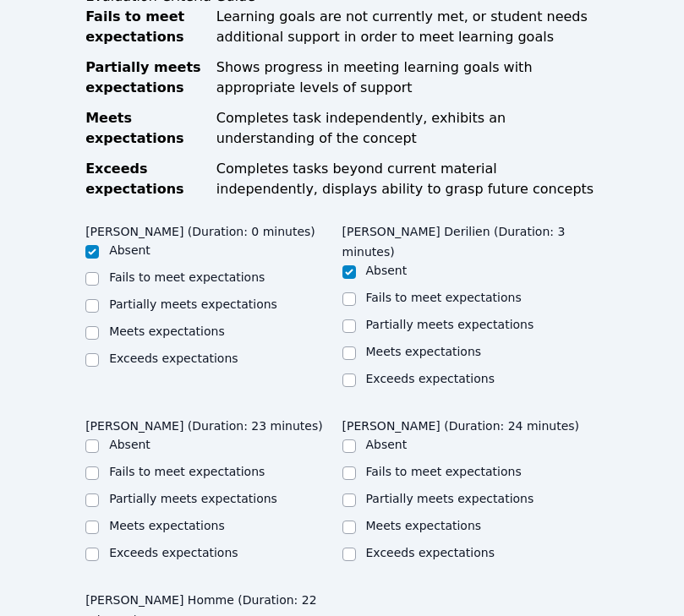
scroll to position [1228, 0]
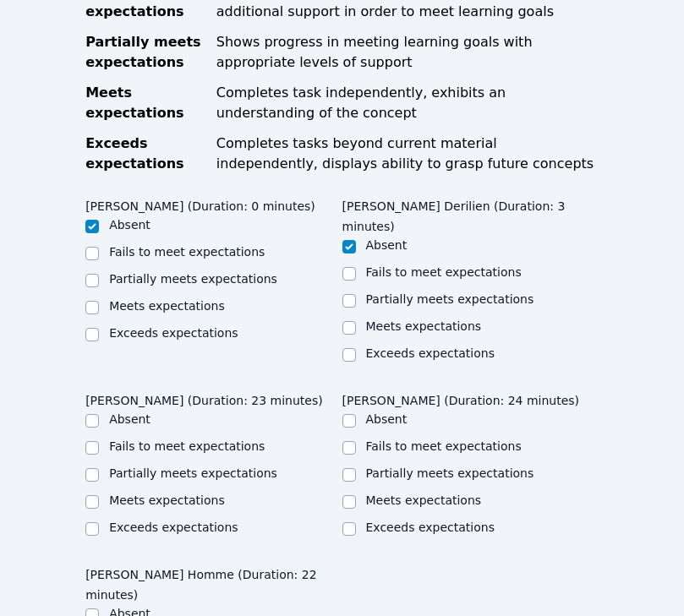
click at [159, 494] on label "Meets expectations" at bounding box center [167, 501] width 116 height 14
click at [99, 495] on input "Meets expectations" at bounding box center [92, 502] width 14 height 14
checkbox input "true"
click at [395, 465] on div "Partially meets expectations" at bounding box center [470, 475] width 256 height 20
click at [395, 494] on label "Meets expectations" at bounding box center [424, 501] width 116 height 14
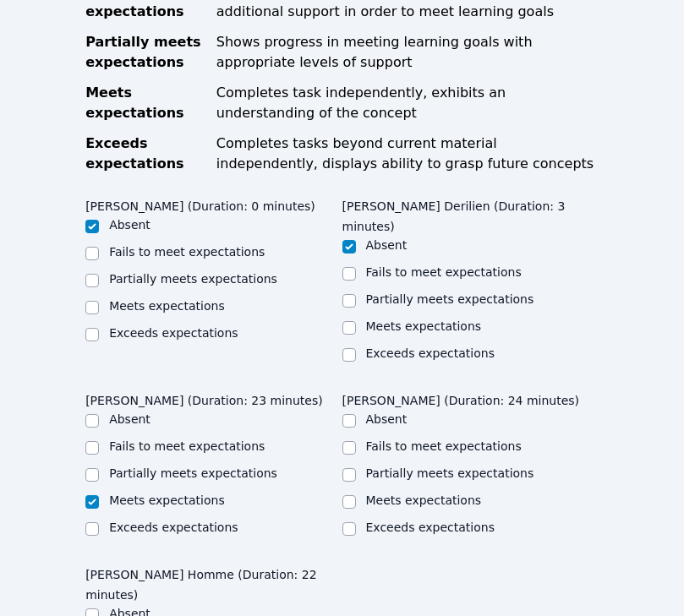
click at [356, 495] on input "Meets expectations" at bounding box center [349, 502] width 14 height 14
checkbox input "true"
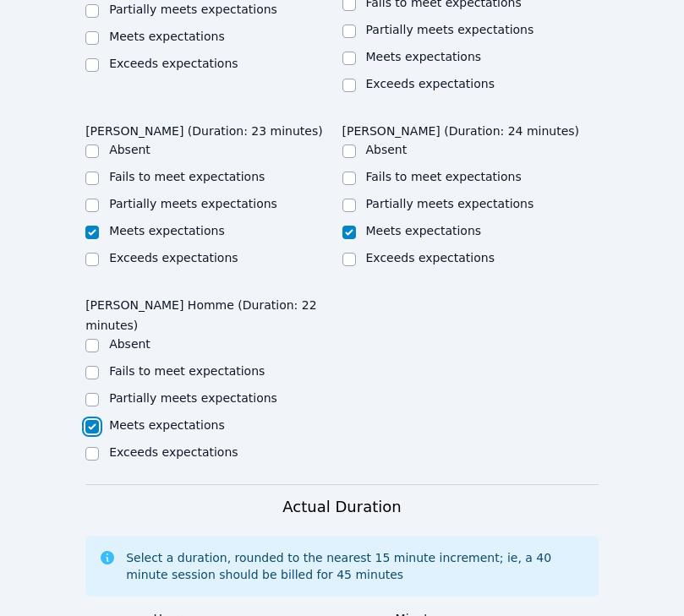
scroll to position [1894, 0]
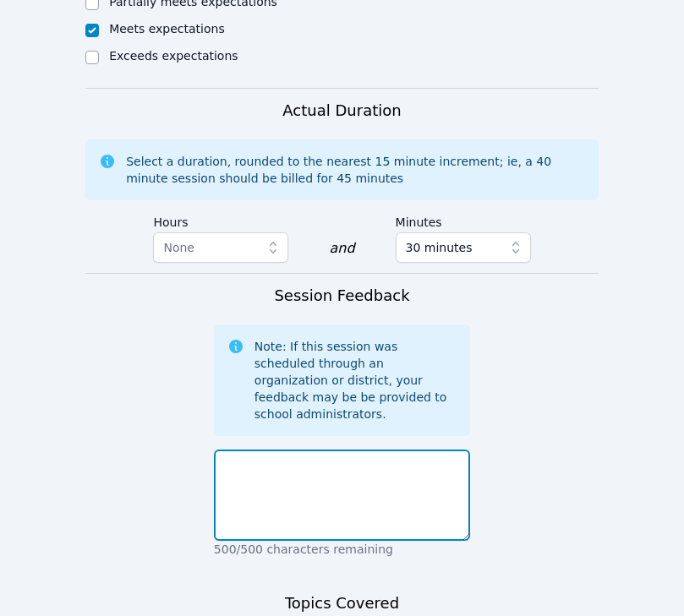
click at [308, 450] on textarea at bounding box center [342, 495] width 256 height 91
type textarea "R"
drag, startPoint x: 335, startPoint y: 337, endPoint x: 306, endPoint y: 335, distance: 29.6
click at [307, 450] on textarea "[DATE] we continued to practice solving problems with area." at bounding box center [342, 495] width 256 height 91
click at [388, 450] on textarea "[DATE] we continued to practice solving problems with area." at bounding box center [342, 495] width 256 height 91
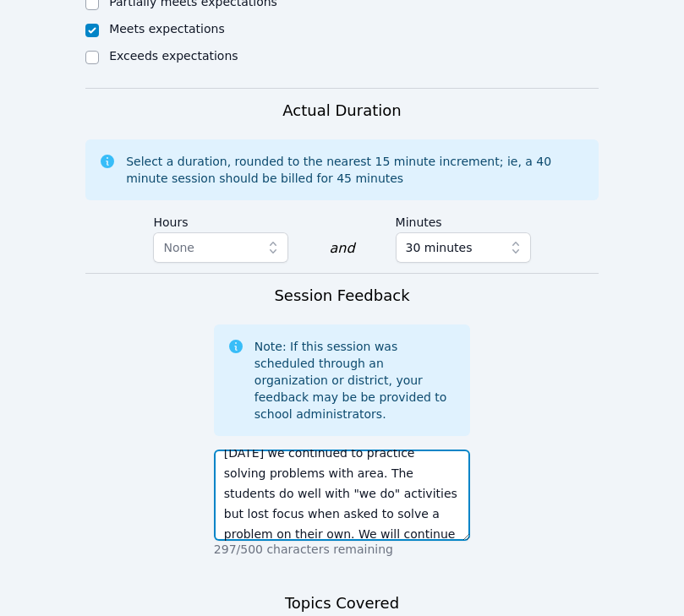
scroll to position [0, 0]
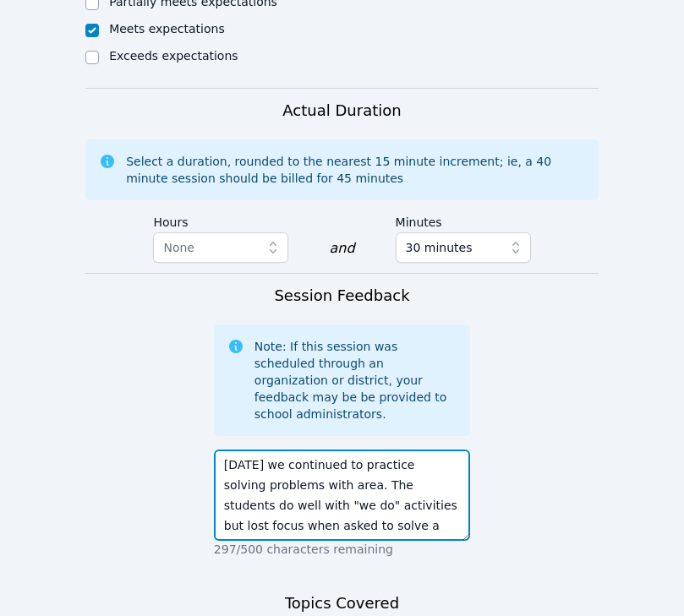
click at [328, 450] on textarea "[DATE] we continued to practice solving problems with area. The students do wel…" at bounding box center [342, 495] width 256 height 91
click at [333, 450] on textarea "[DATE] we continued to practice solving problems with area. The students do wel…" at bounding box center [342, 495] width 256 height 91
drag, startPoint x: 333, startPoint y: 324, endPoint x: 402, endPoint y: 306, distance: 71.7
click at [402, 450] on textarea "[DATE] we continued to practice solving problems with area. The students do wel…" at bounding box center [342, 495] width 256 height 91
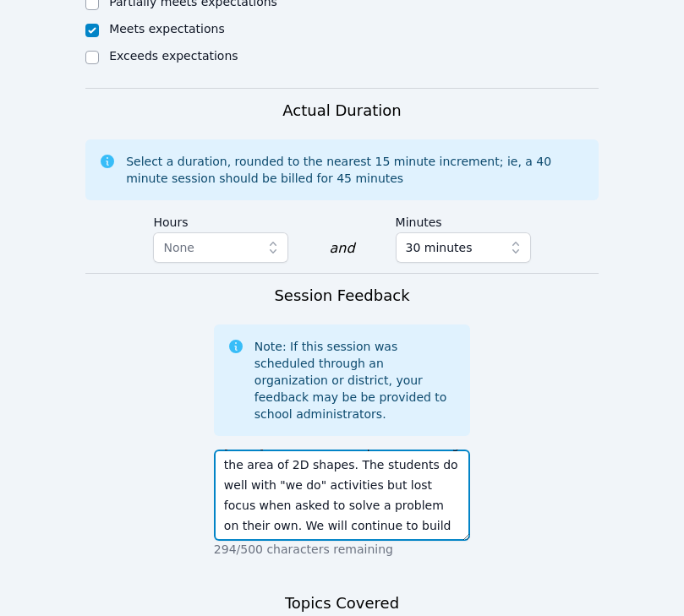
click at [352, 450] on textarea "[DATE] we continued to practice finding the area of 2D shapes. The students do …" at bounding box center [342, 495] width 256 height 91
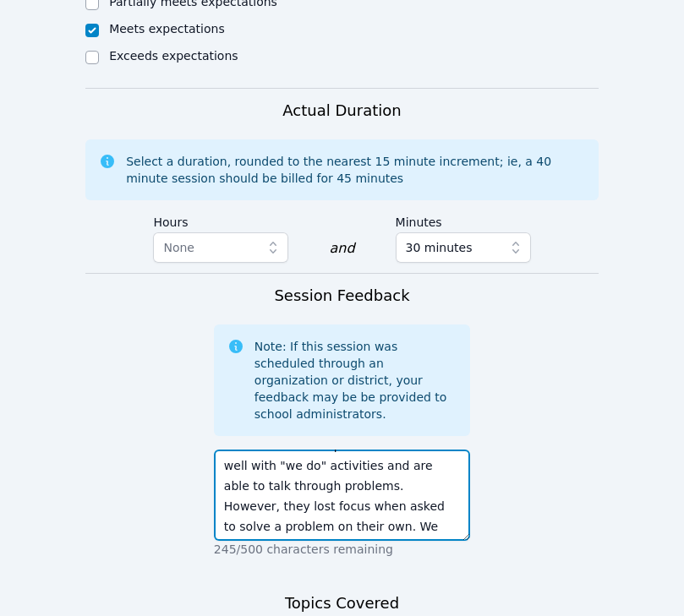
scroll to position [61, 0]
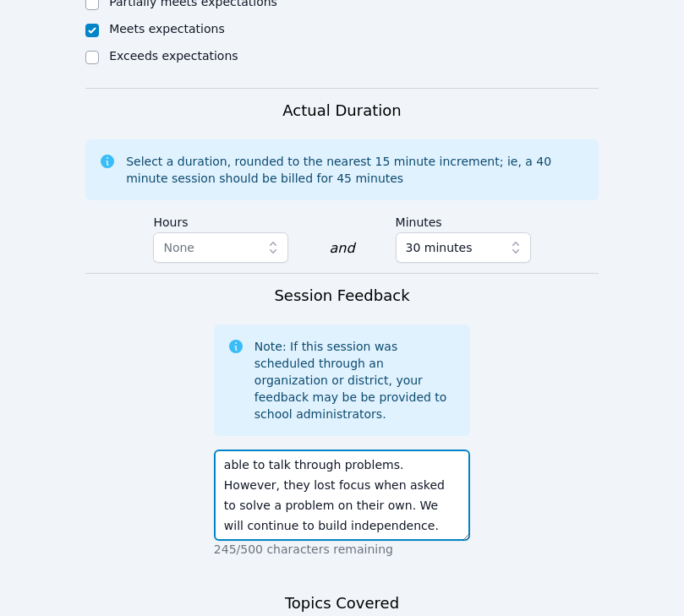
click at [273, 450] on textarea "[DATE] we continued to practice finding the area of 2D shapes. The students do …" at bounding box center [342, 495] width 256 height 91
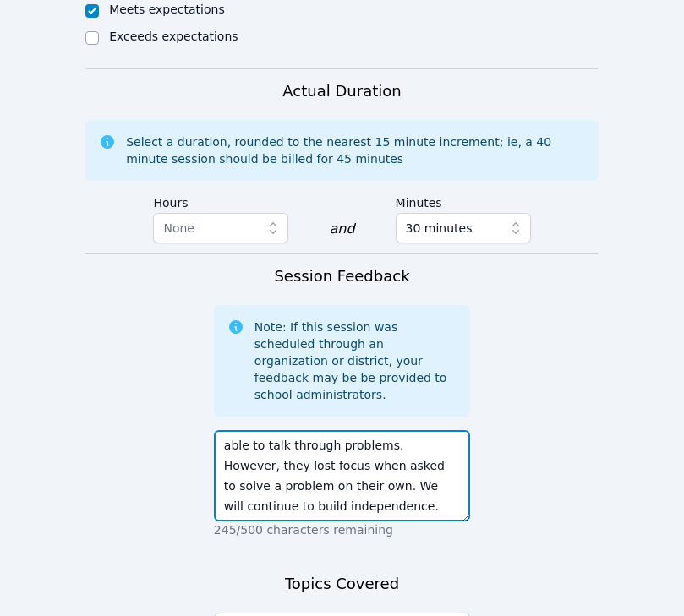
scroll to position [0, 0]
drag, startPoint x: 324, startPoint y: 309, endPoint x: 399, endPoint y: 285, distance: 79.1
click at [399, 430] on textarea "[DATE] we continued to practice finding the area of 2D shapes. The students do …" at bounding box center [342, 475] width 256 height 91
type textarea "[DATE] we continued to practice finding the area of 2D shapes. The students do …"
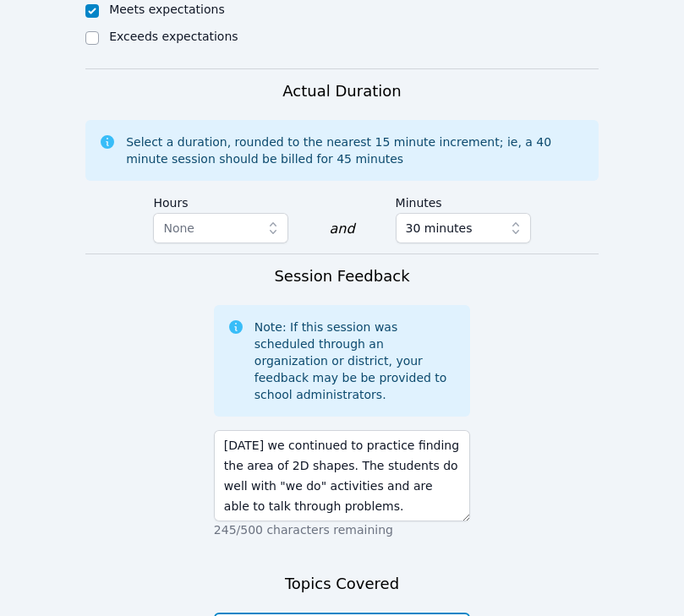
paste textarea "finding the area of 2D shapes"
type textarea "finding the area of 2D shapes, solving word problems with area"
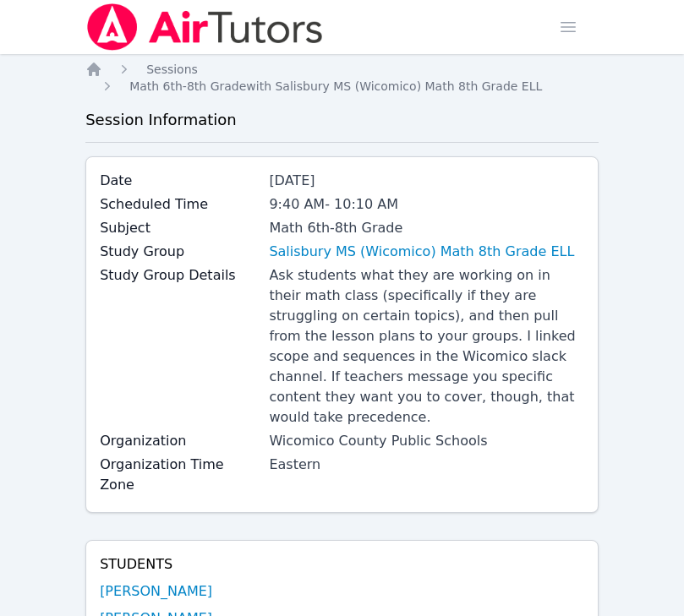
scroll to position [429, 0]
